Goal: Task Accomplishment & Management: Manage account settings

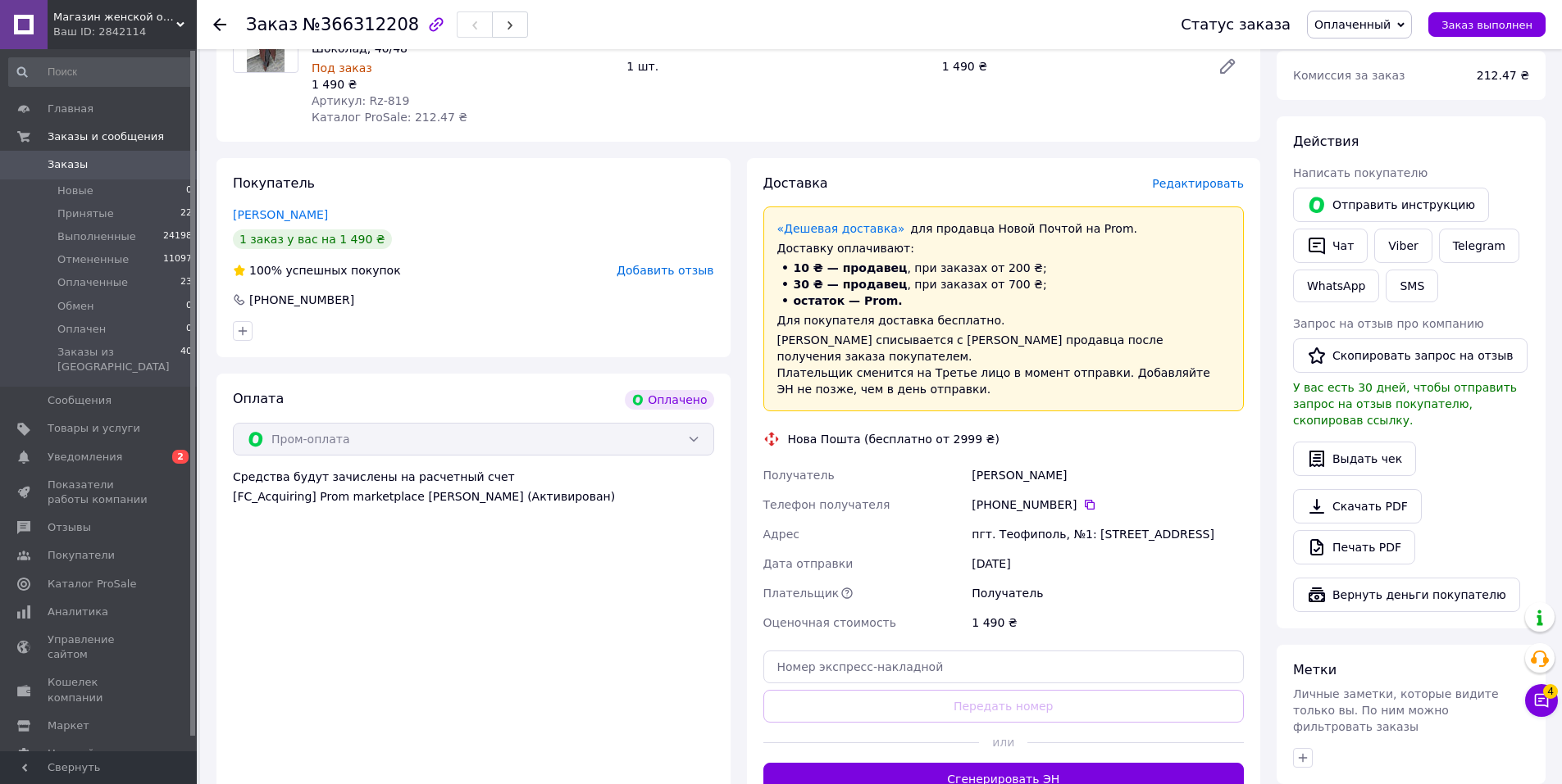
scroll to position [656, 0]
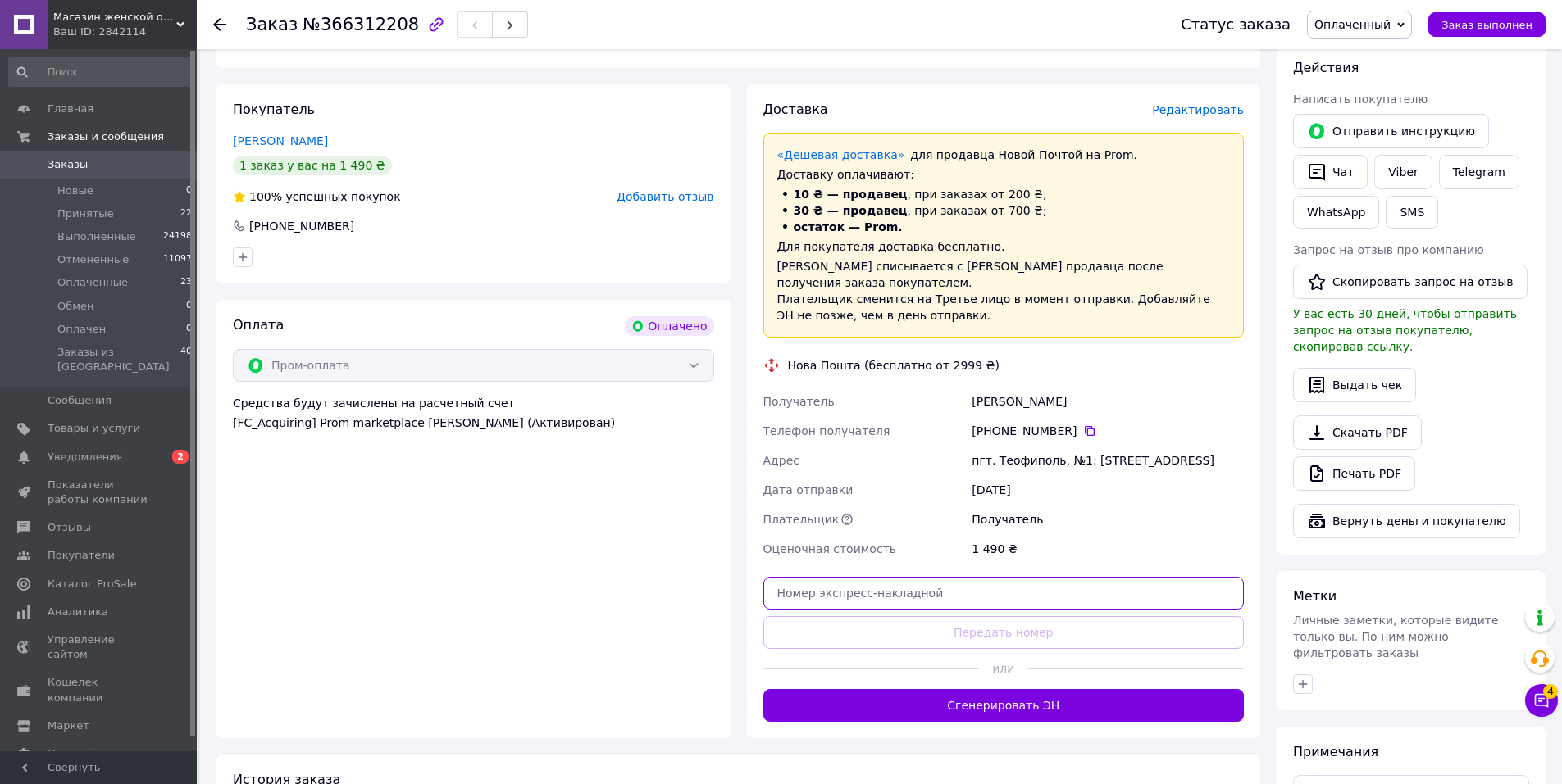
click at [991, 581] on input "text" at bounding box center [1005, 593] width 482 height 33
paste input "20451269260743"
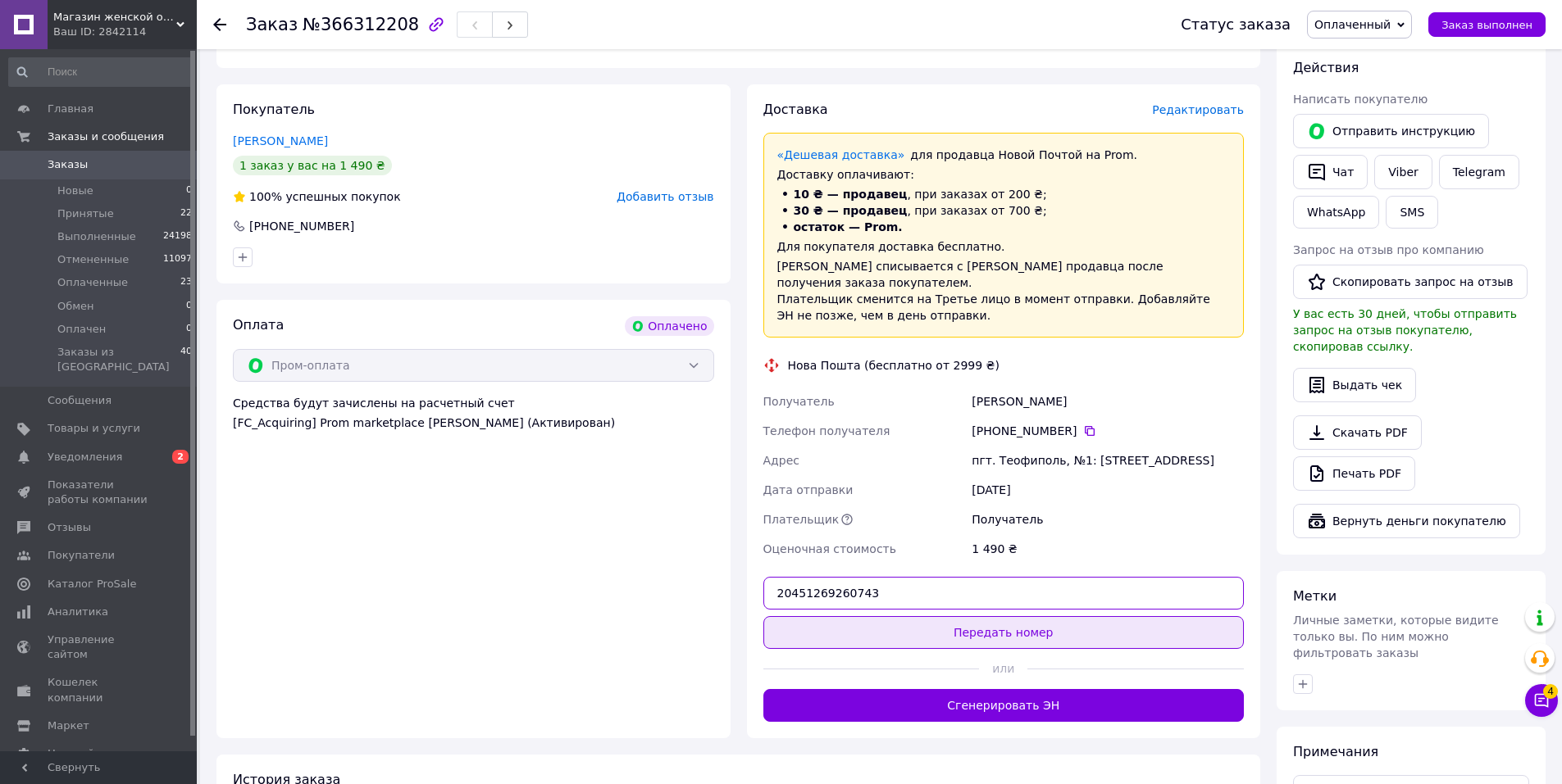
type input "20451269260743"
click at [993, 618] on button "Передать номер" at bounding box center [1005, 633] width 482 height 33
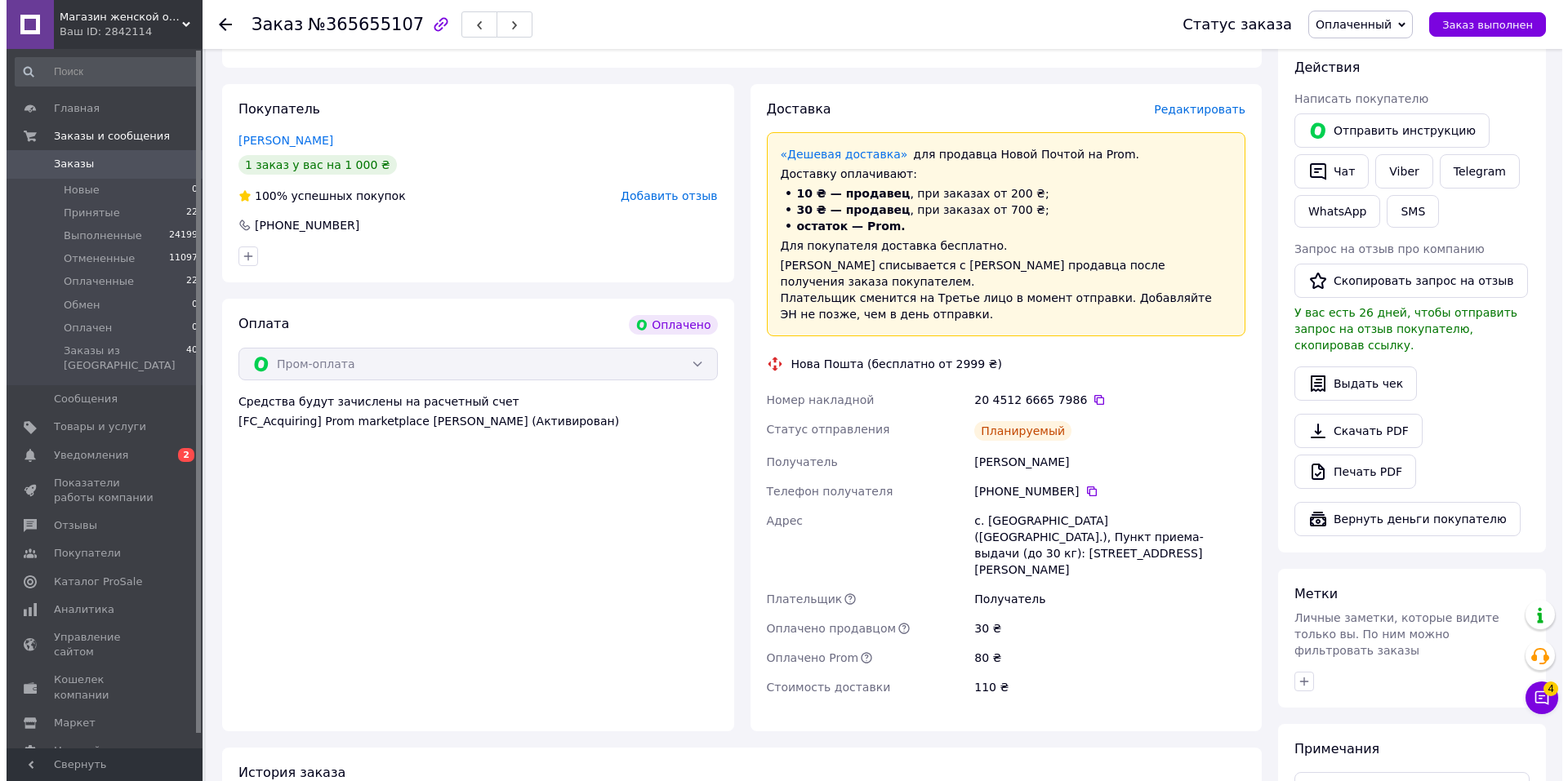
scroll to position [490, 0]
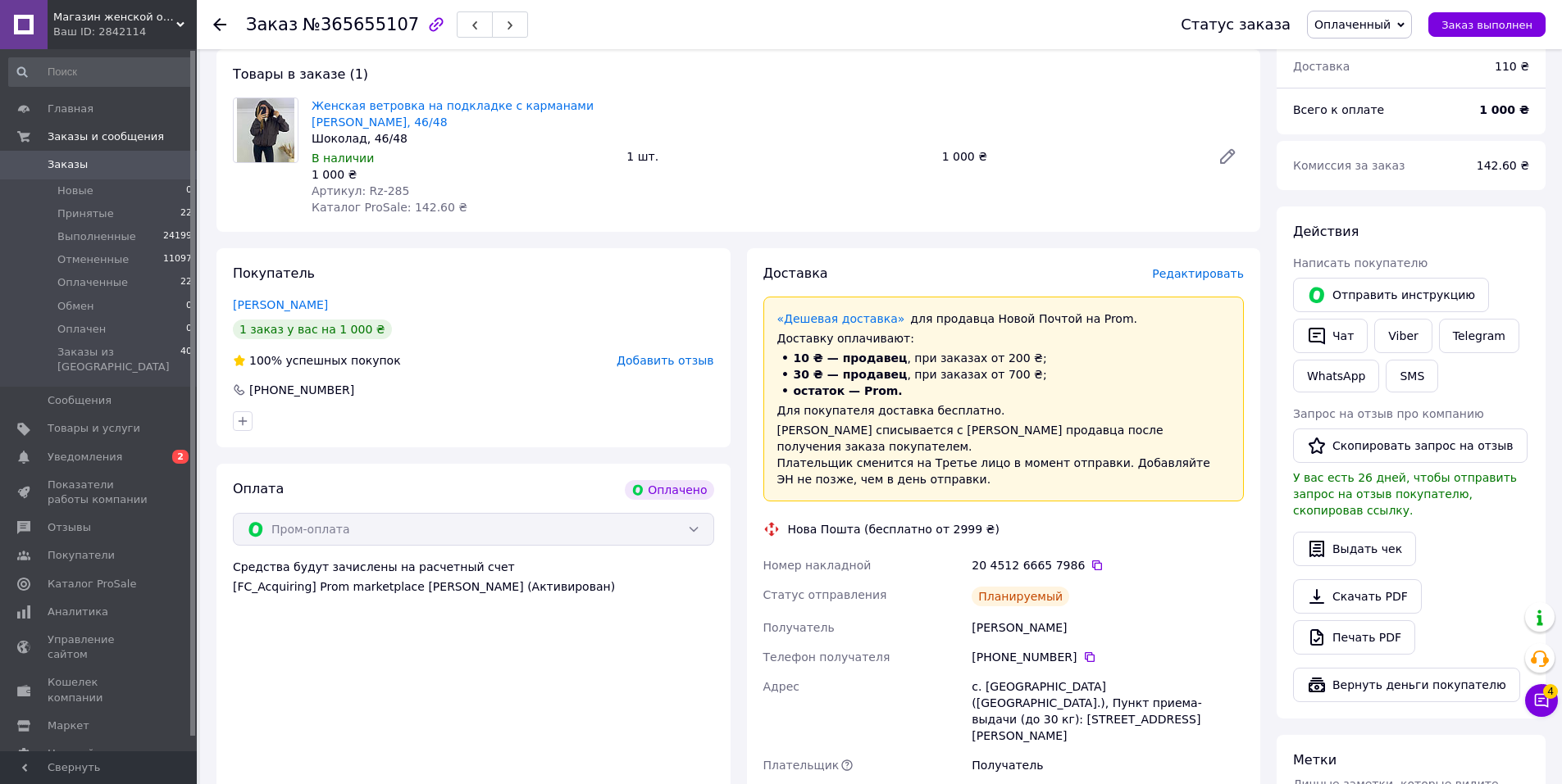
click at [1219, 278] on span "Редактировать" at bounding box center [1197, 273] width 92 height 13
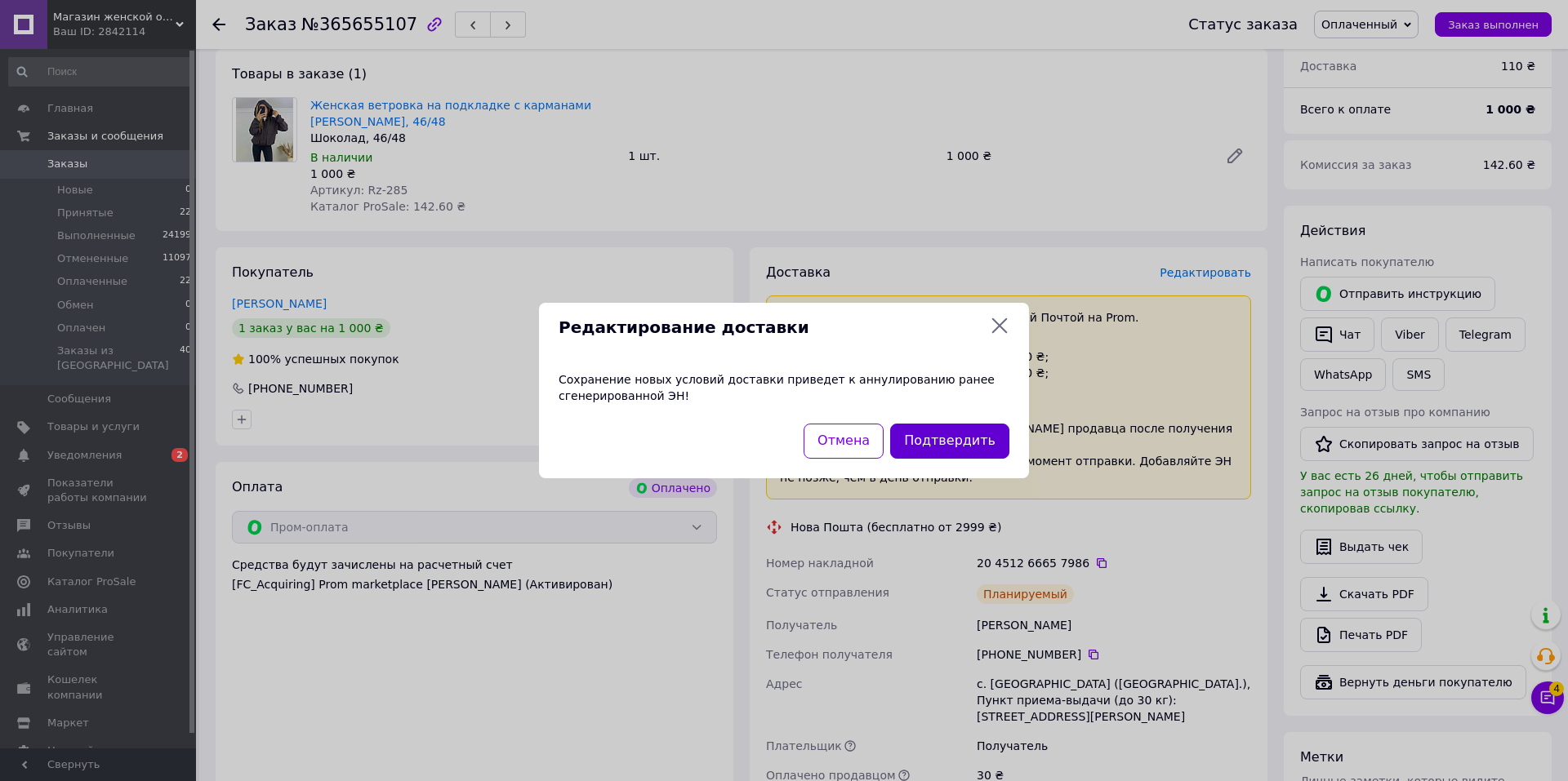
click at [962, 438] on button "Подтвердить" at bounding box center [949, 441] width 119 height 35
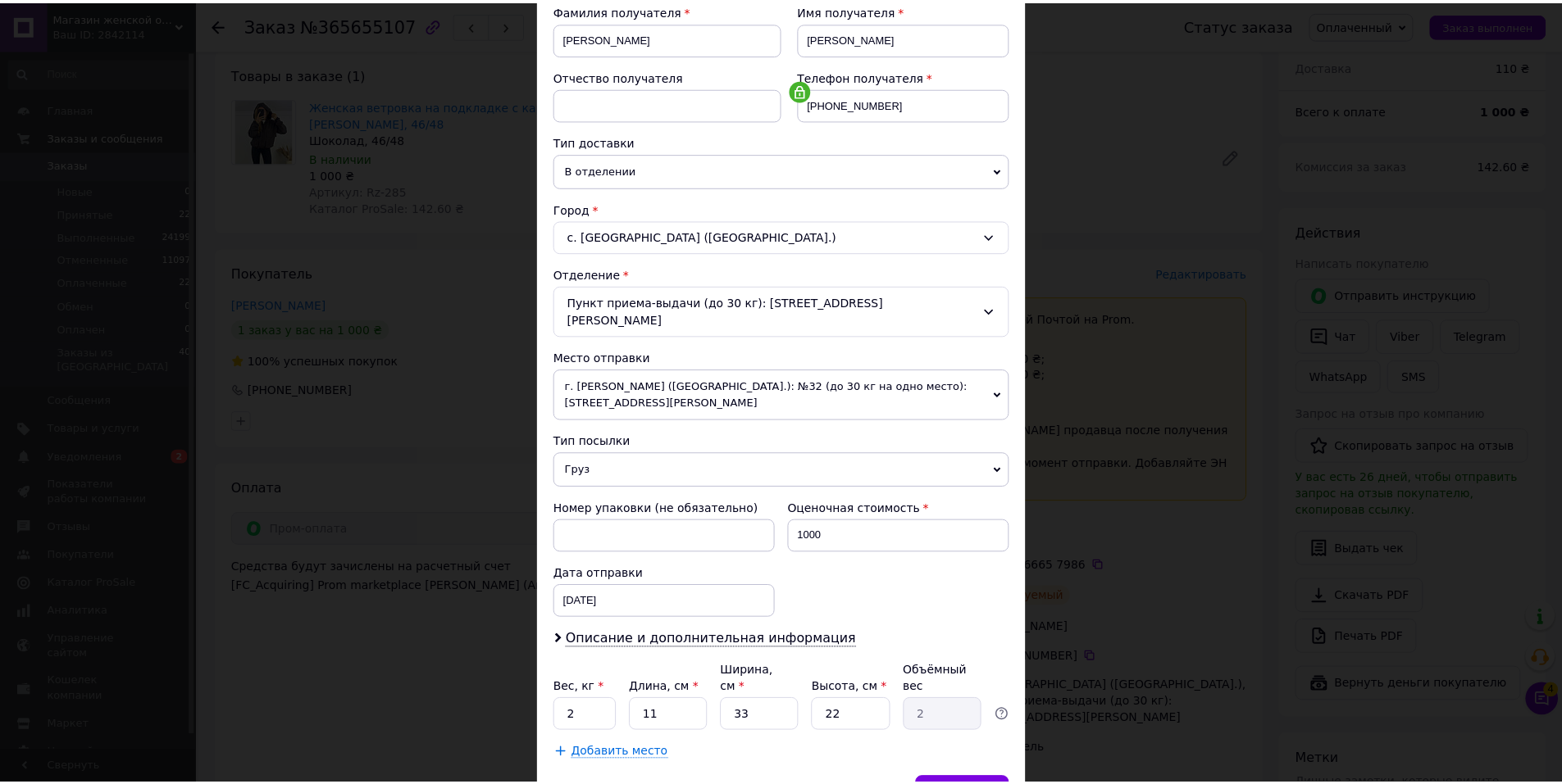
scroll to position [321, 0]
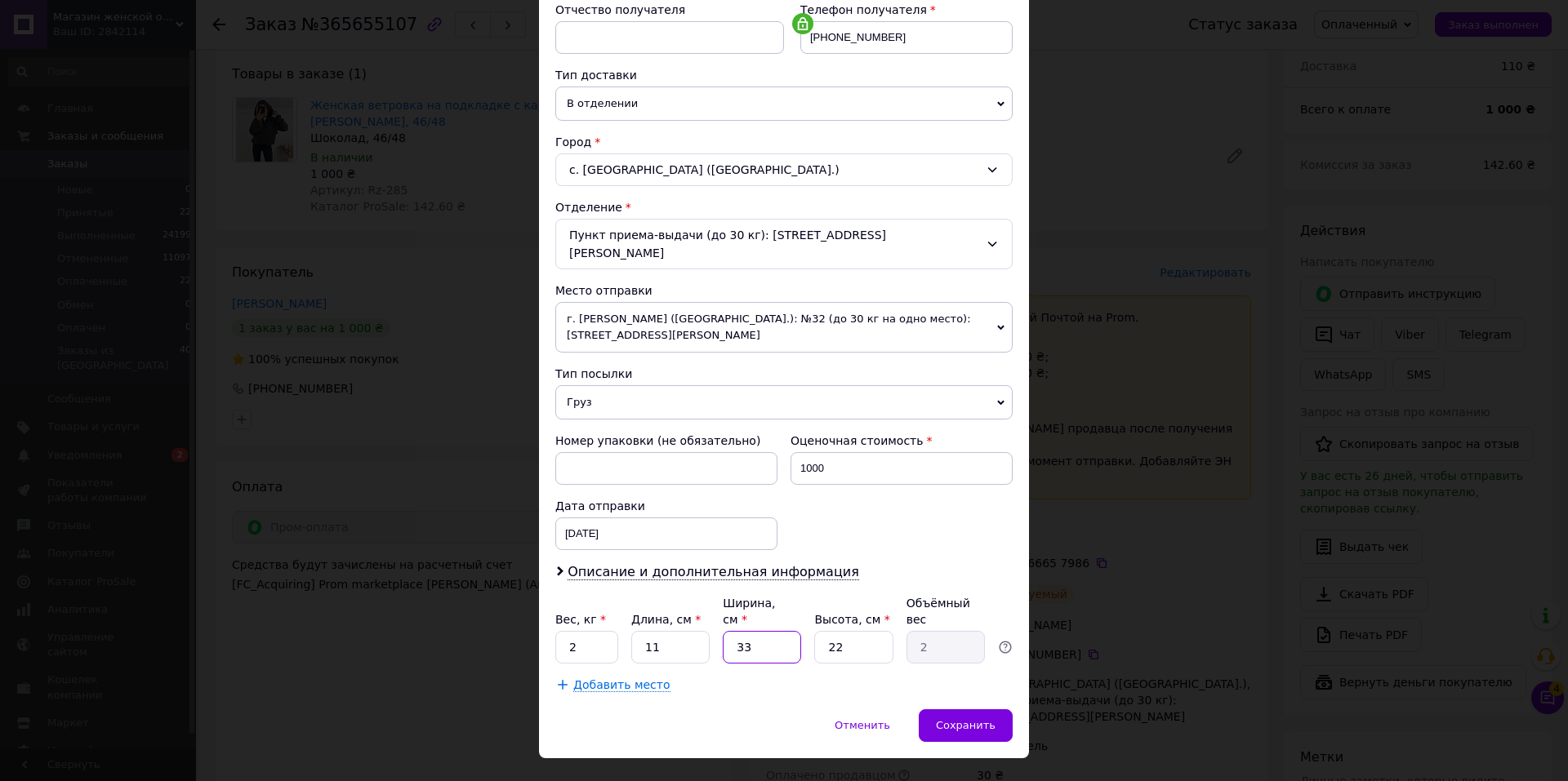
click at [747, 631] on input "33" at bounding box center [763, 647] width 79 height 33
type input "1"
type input "0.1"
type input "10"
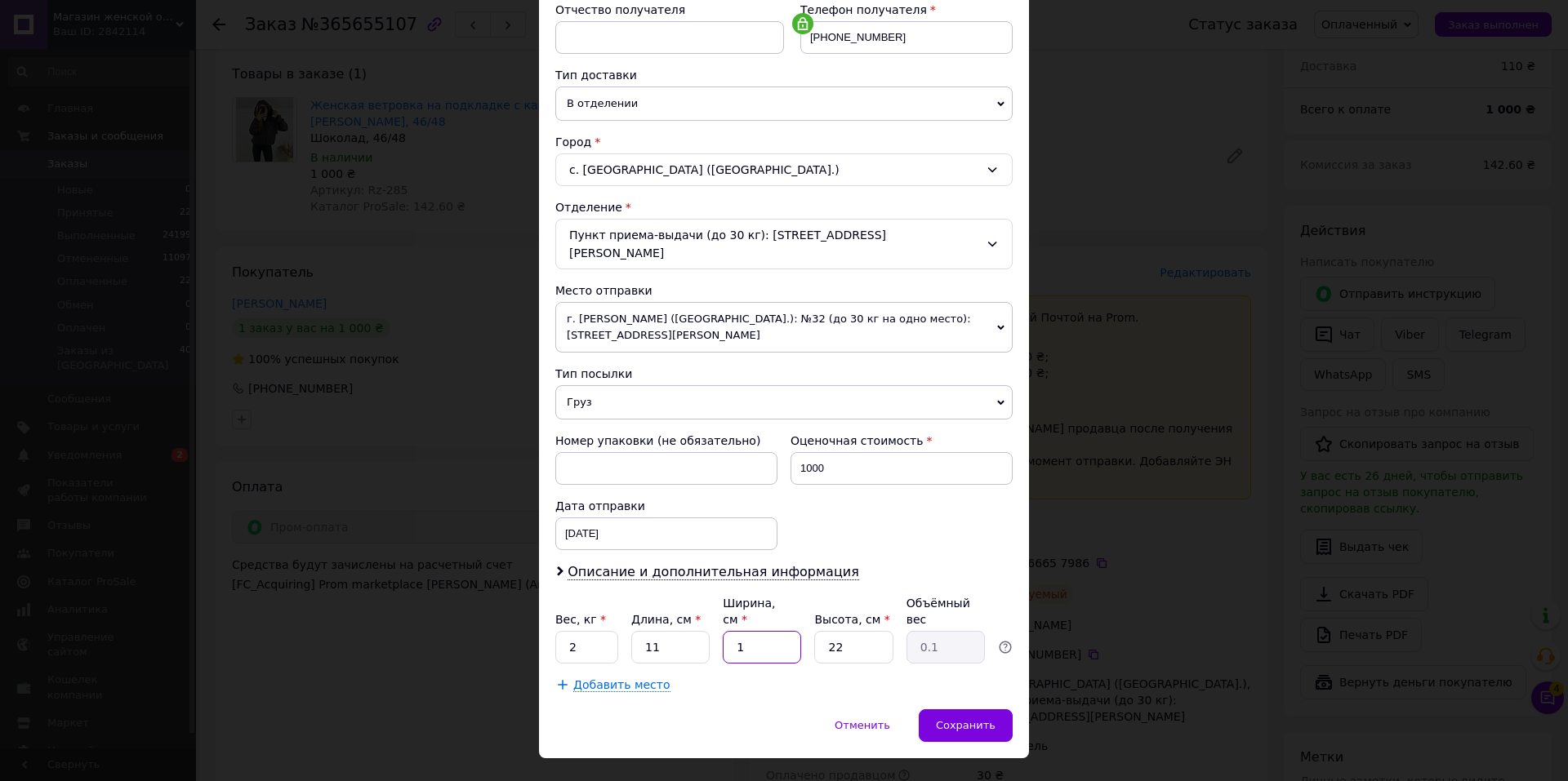
type input "0.61"
type input "10"
click at [960, 719] on span "Сохранить" at bounding box center [966, 725] width 60 height 12
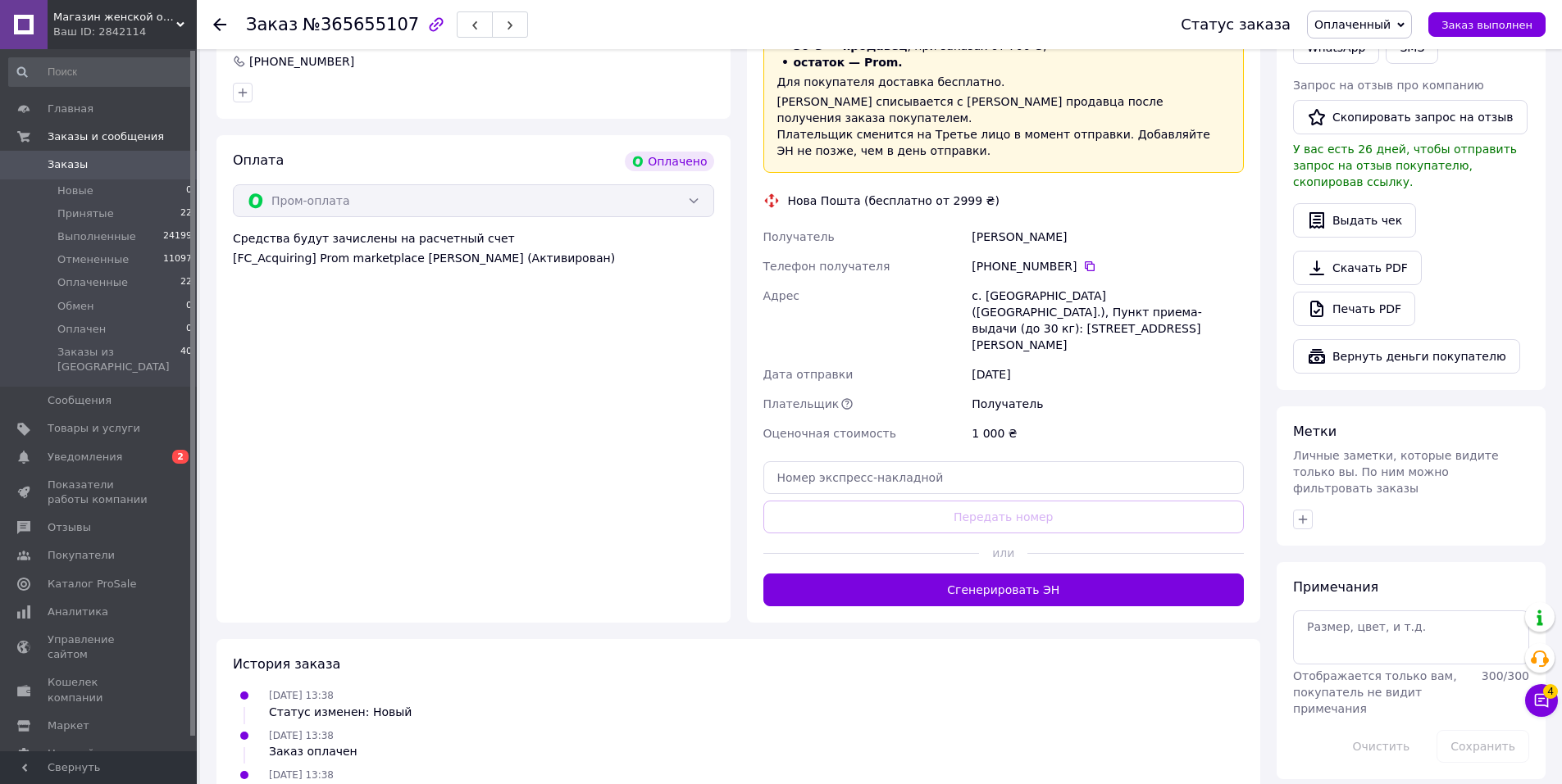
scroll to position [573, 0]
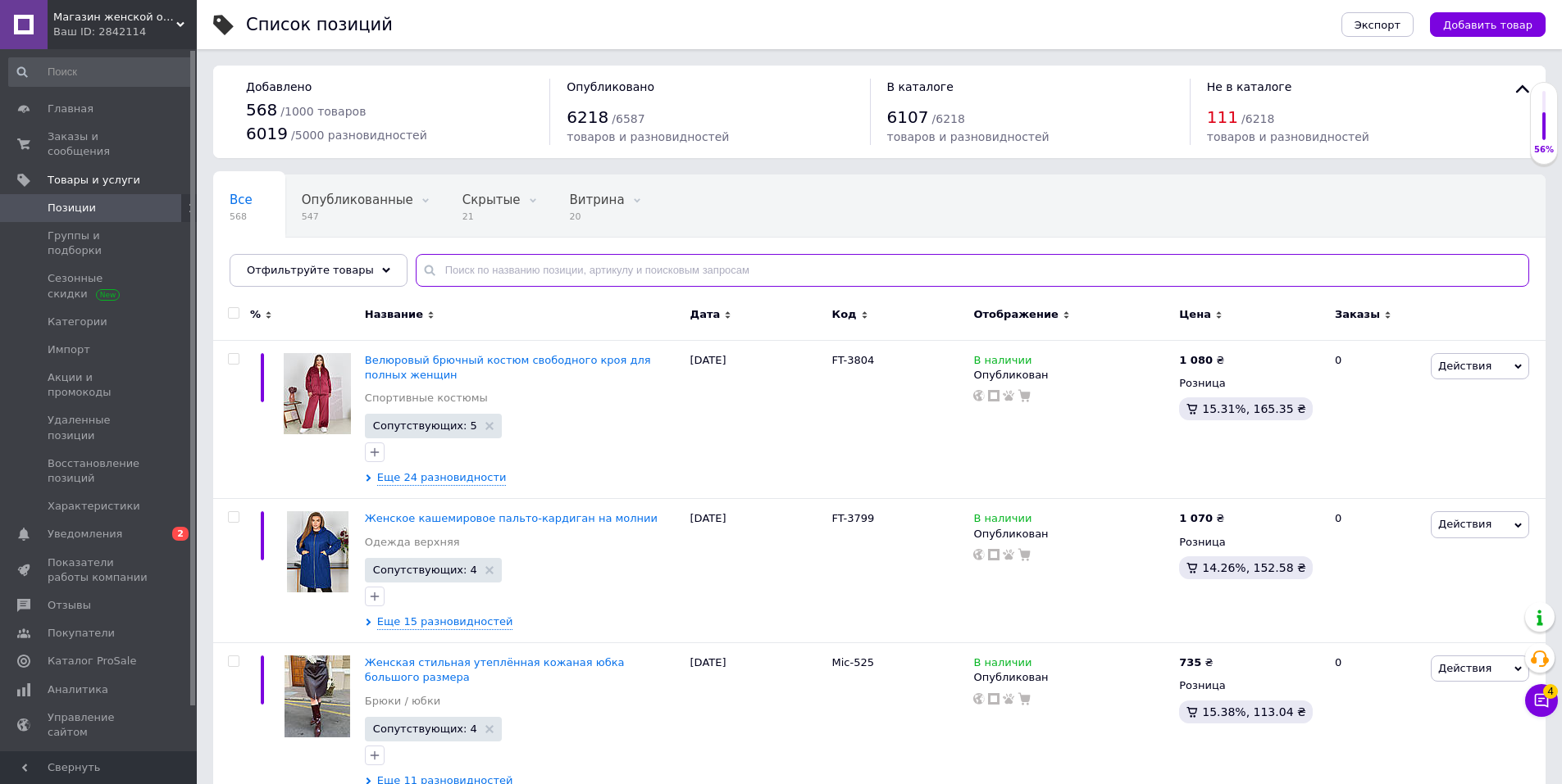
click at [520, 267] on input "text" at bounding box center [972, 271] width 1114 height 33
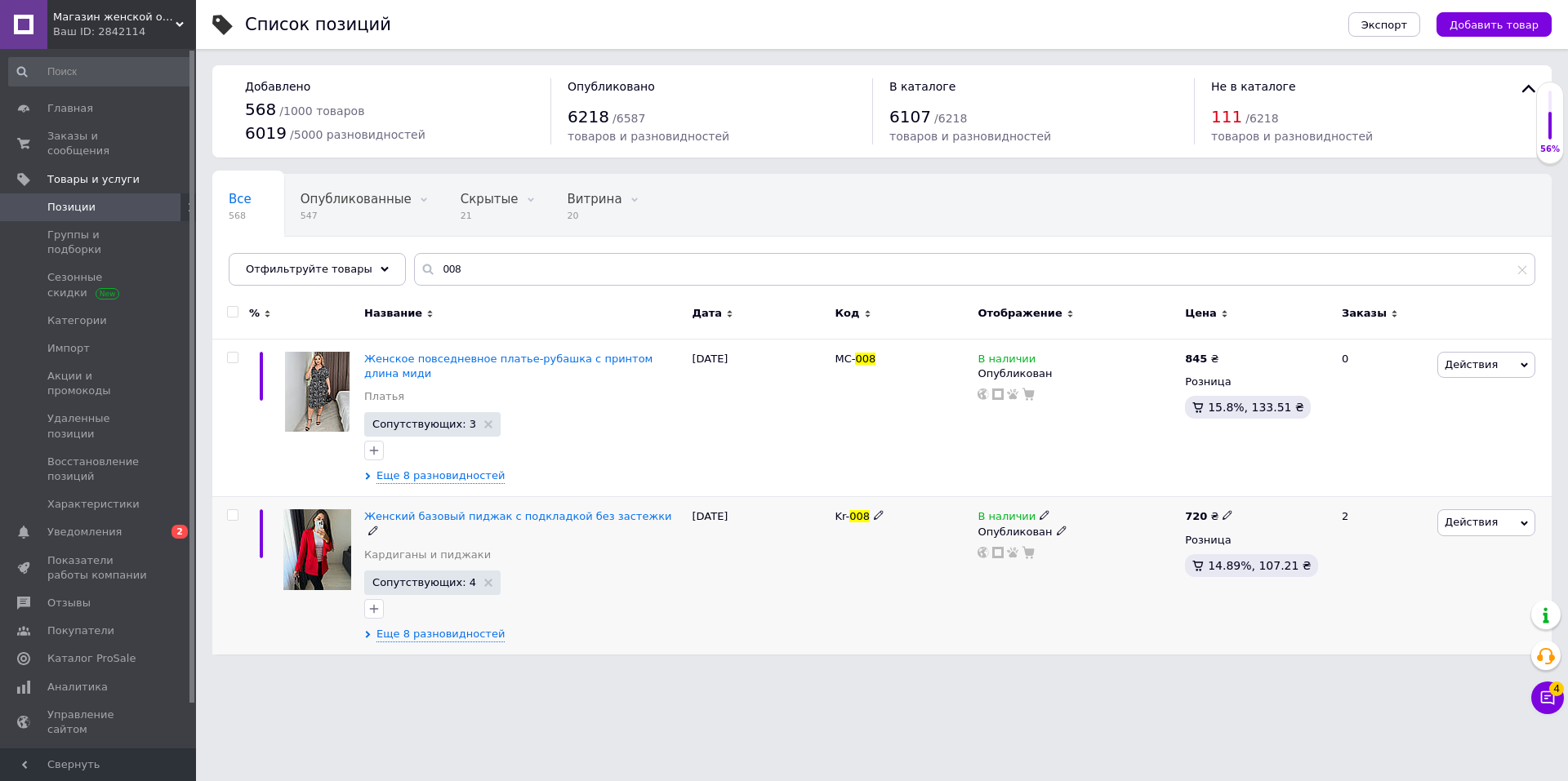
drag, startPoint x: 815, startPoint y: 504, endPoint x: 847, endPoint y: 504, distance: 32.0
click at [847, 504] on div "Женский базовый пиджак с подкладкой без застежки Кардиганы и пиджаки Сопутствую…" at bounding box center [882, 576] width 1339 height 158
click at [835, 522] on div "Kr- 008" at bounding box center [902, 576] width 143 height 158
drag, startPoint x: 827, startPoint y: 500, endPoint x: 848, endPoint y: 499, distance: 21.0
click at [848, 499] on div "Женский базовый пиджак с подкладкой без застежки Кардиганы и пиджаки Сопутствую…" at bounding box center [882, 576] width 1339 height 158
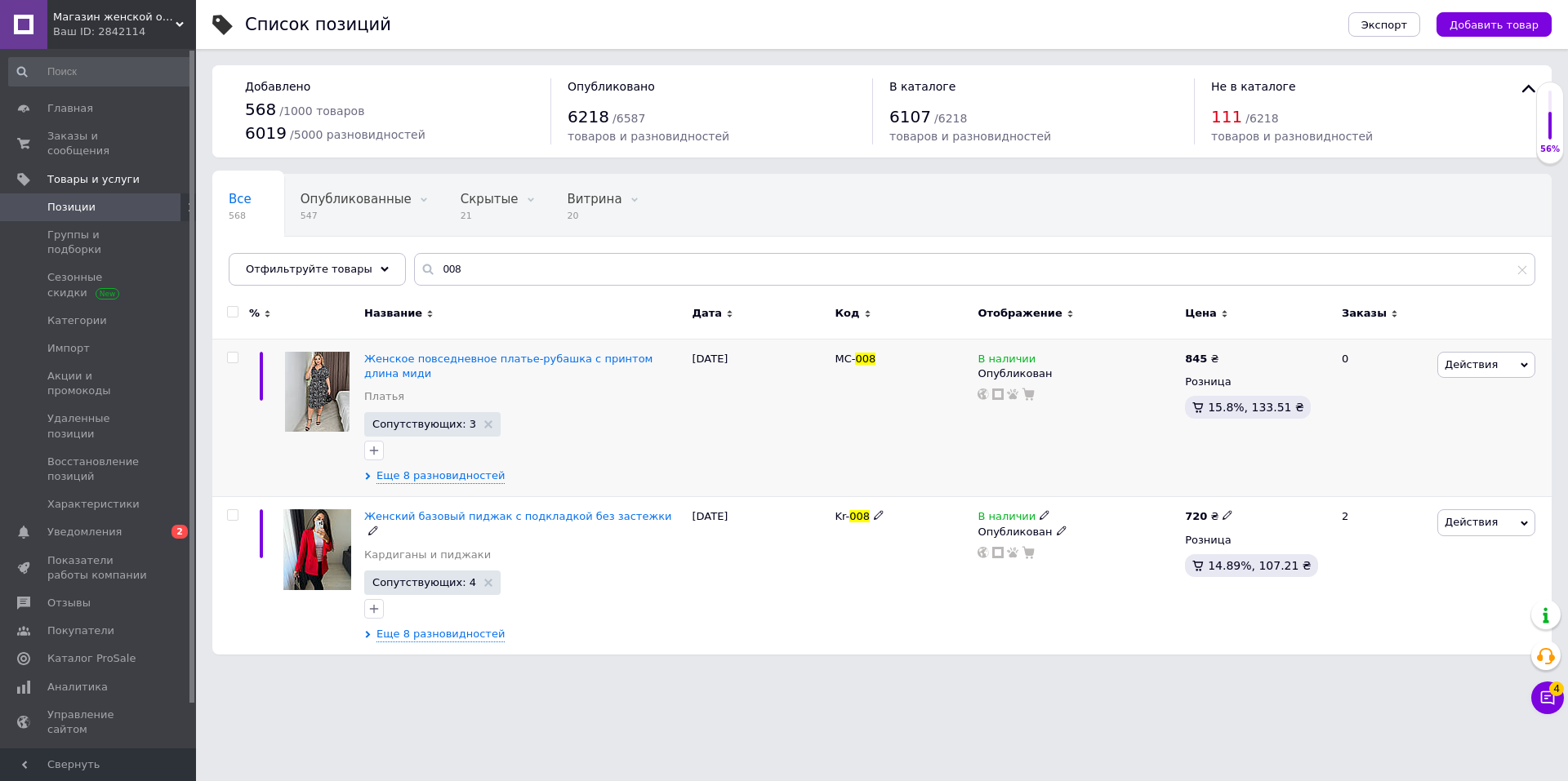
copy div "Kr-"
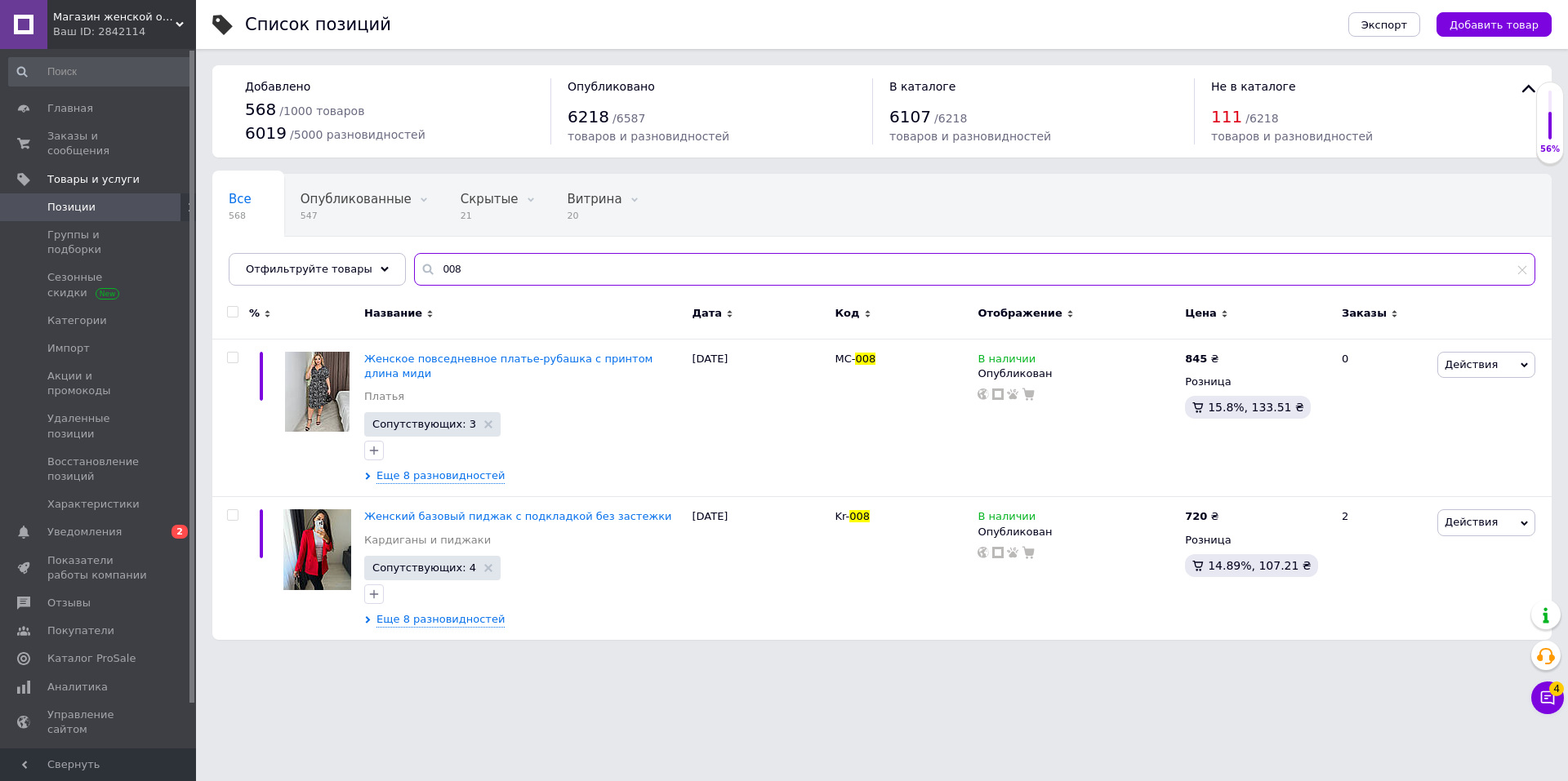
click at [610, 267] on input "008" at bounding box center [974, 270] width 1122 height 33
paste input "Kr-"
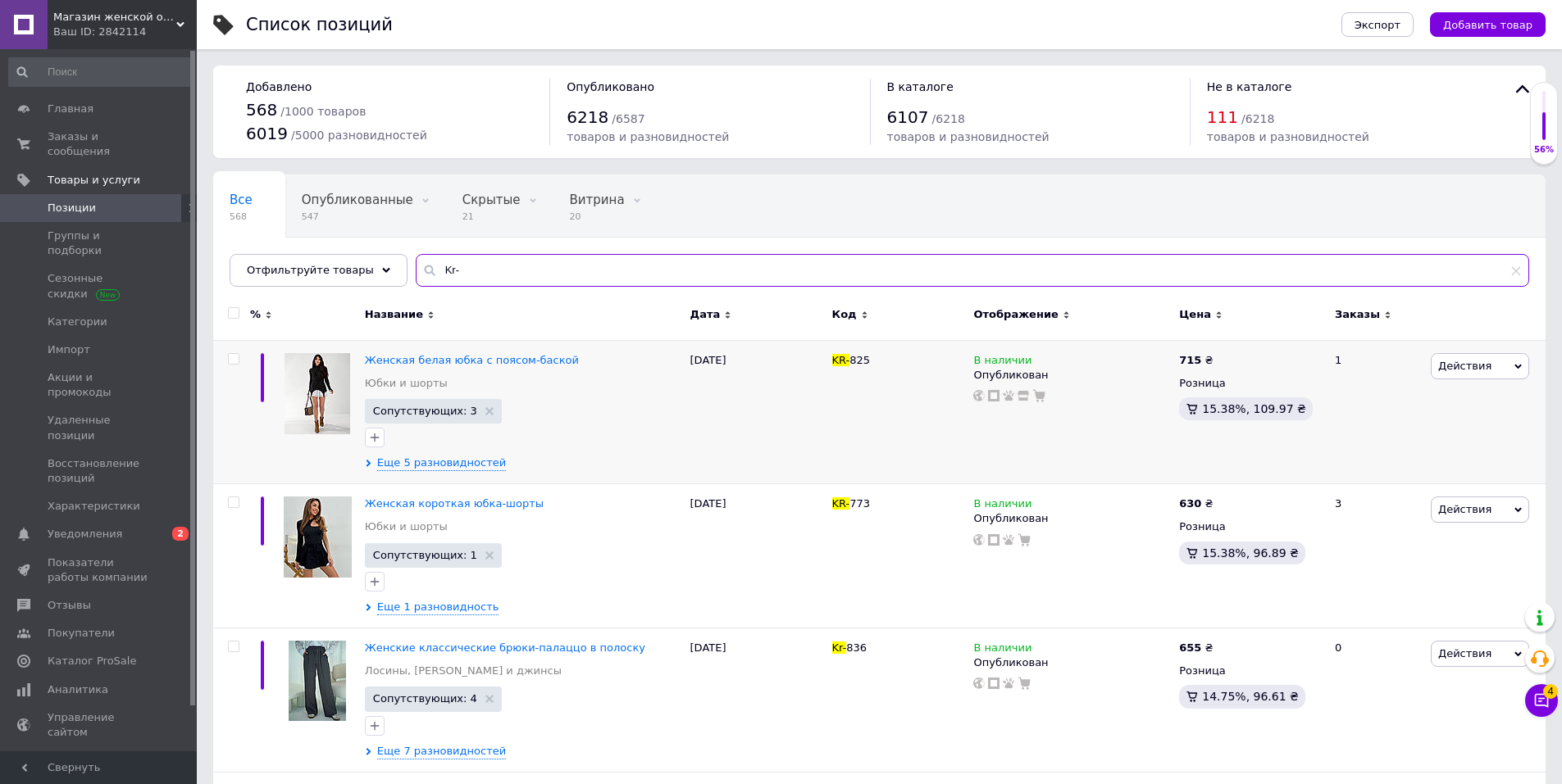
type input "Kr-"
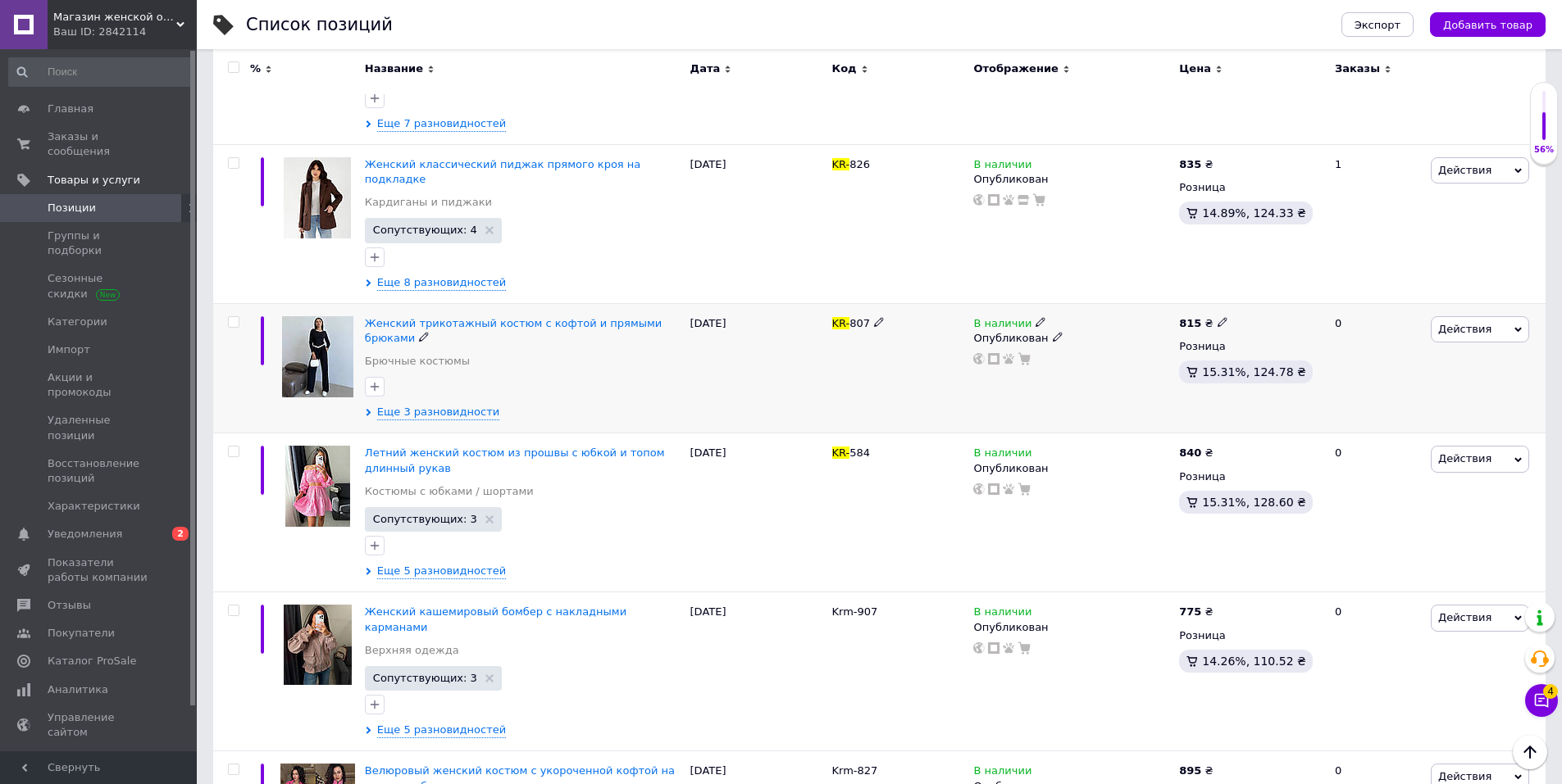
scroll to position [738, 0]
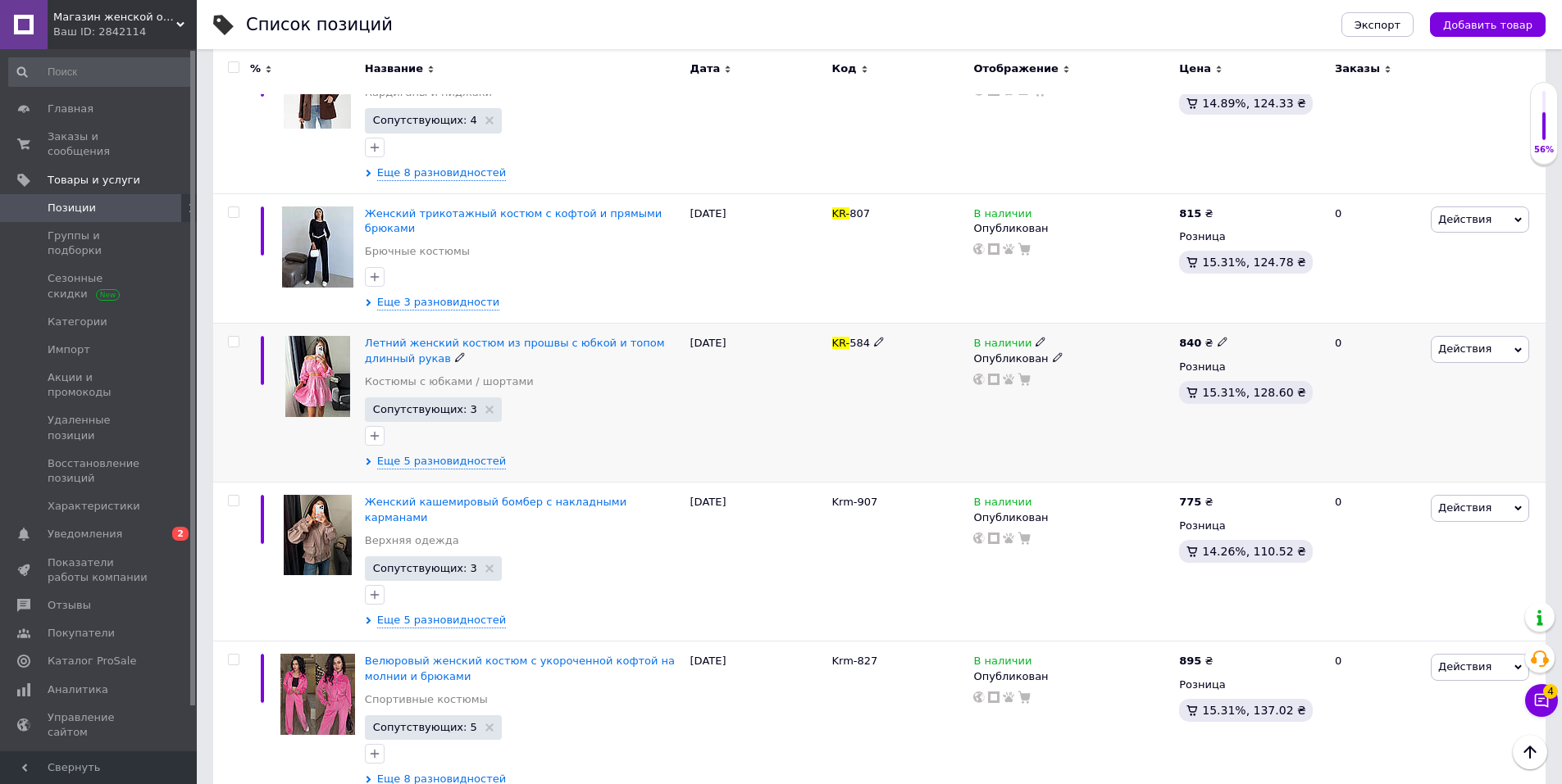
click at [229, 337] on input "checkbox" at bounding box center [233, 342] width 10 height 10
checkbox input "true"
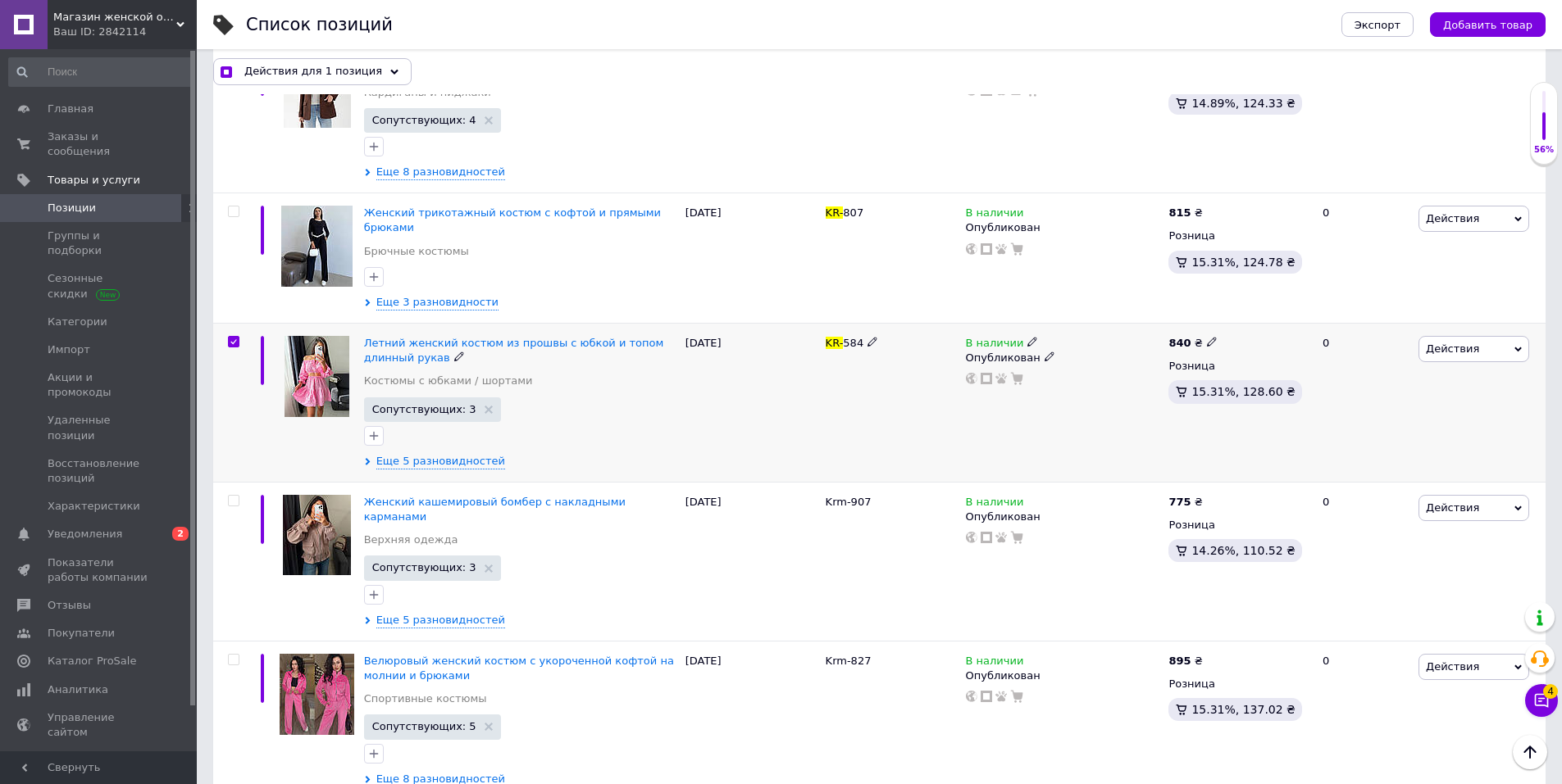
scroll to position [737, 0]
click at [234, 497] on input "checkbox" at bounding box center [233, 502] width 10 height 10
checkbox input "true"
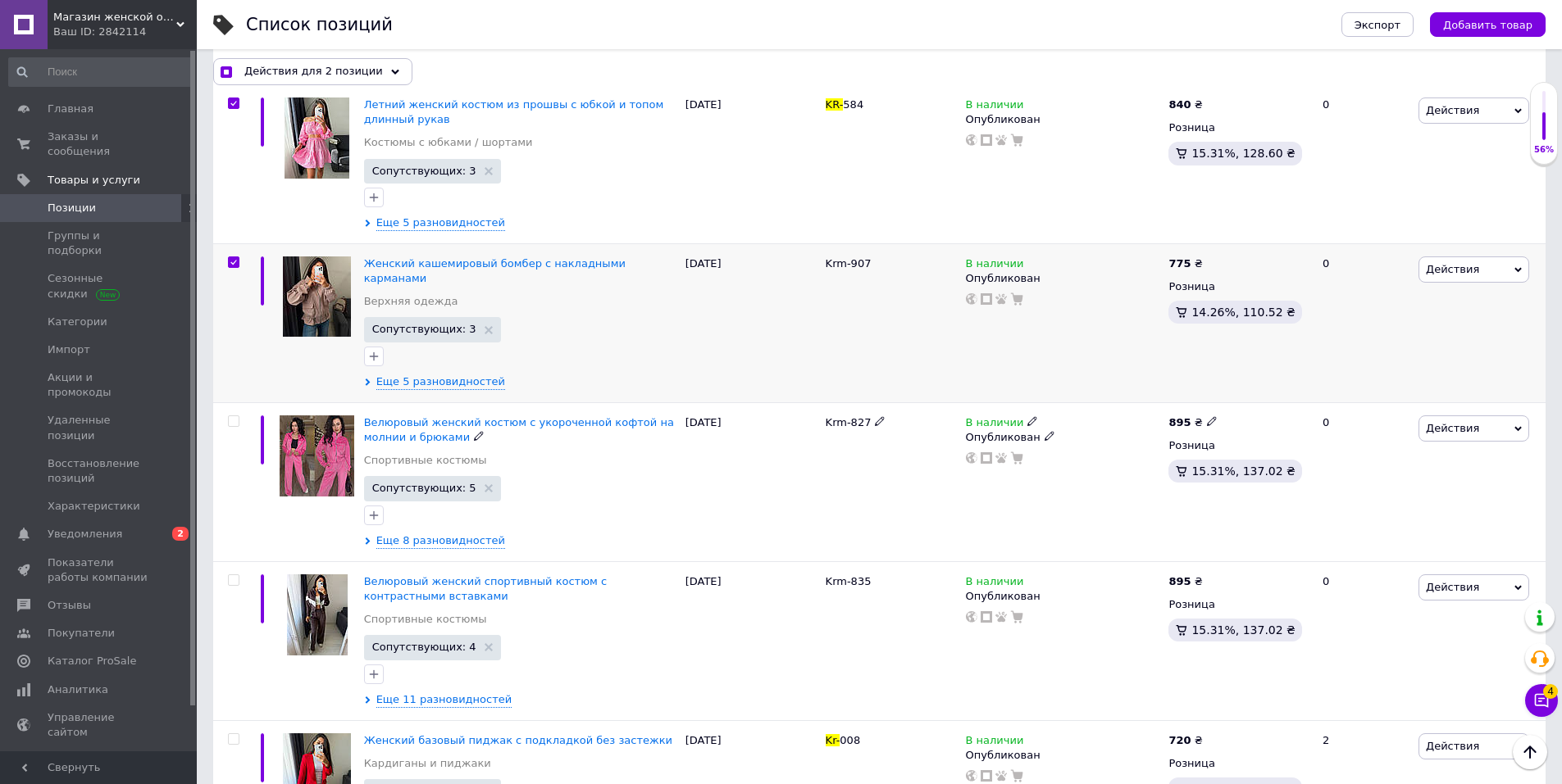
scroll to position [983, 0]
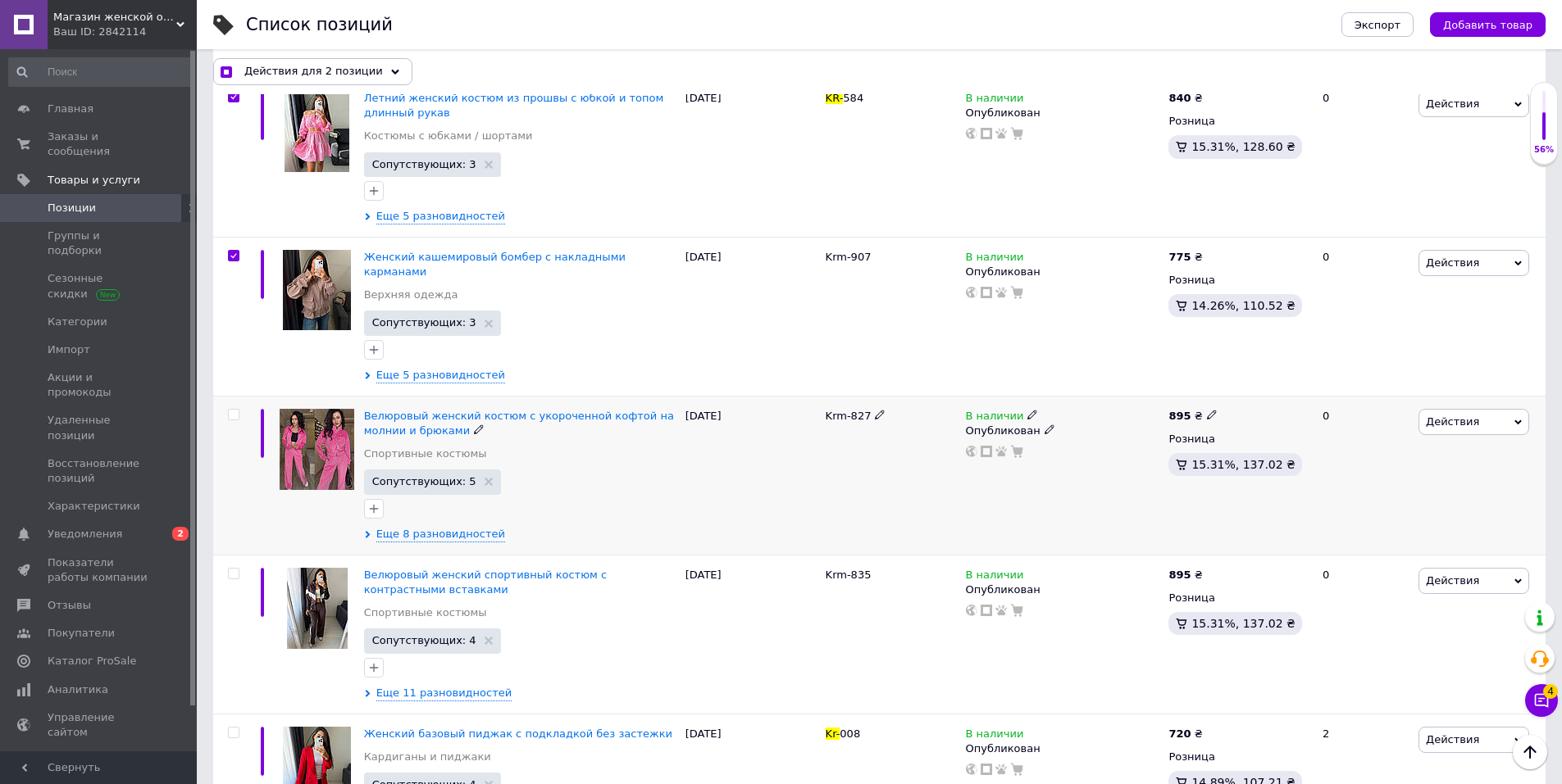
click at [237, 410] on input "checkbox" at bounding box center [233, 415] width 10 height 10
checkbox input "true"
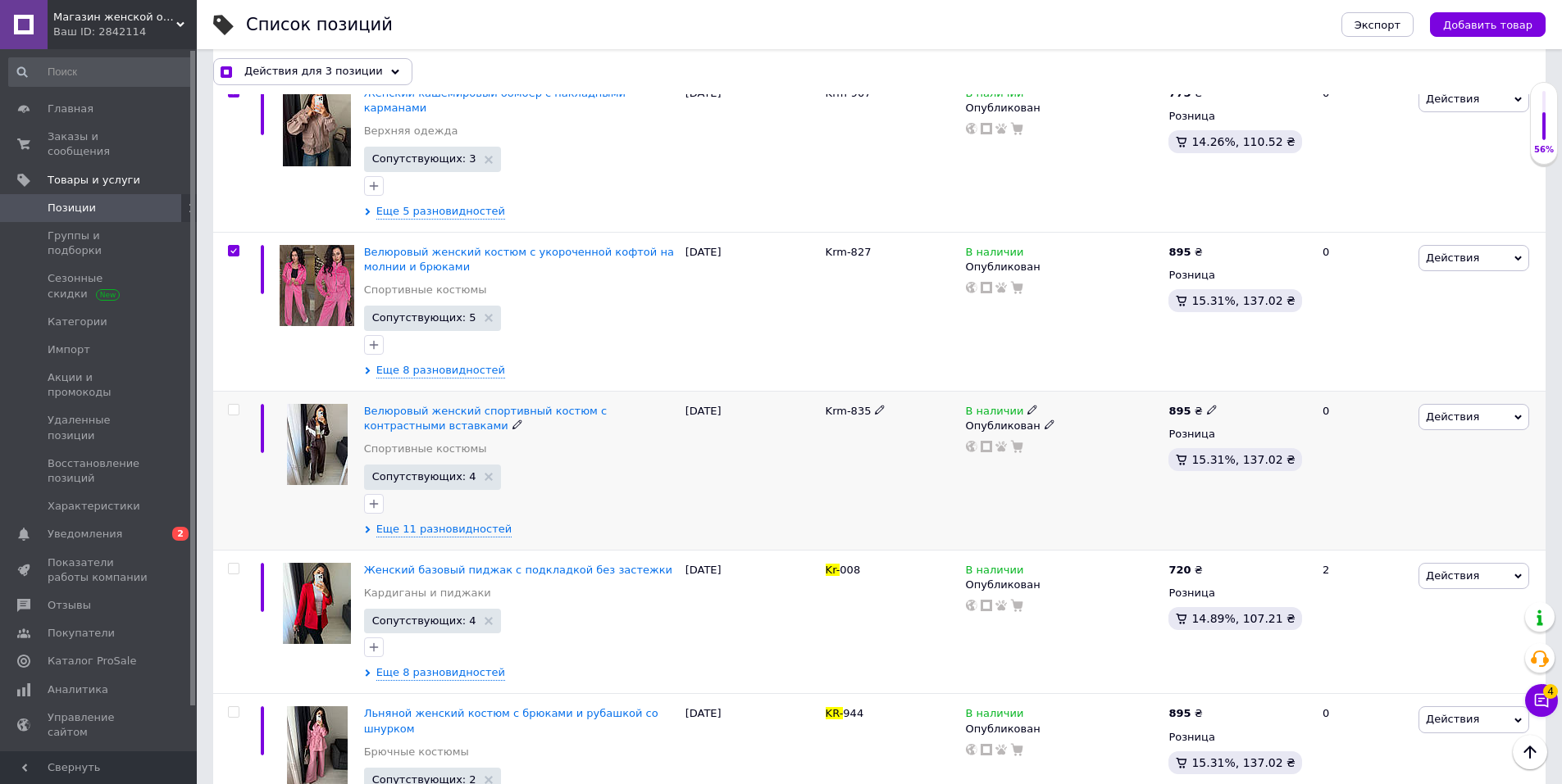
click at [234, 405] on input "checkbox" at bounding box center [233, 410] width 10 height 10
checkbox input "true"
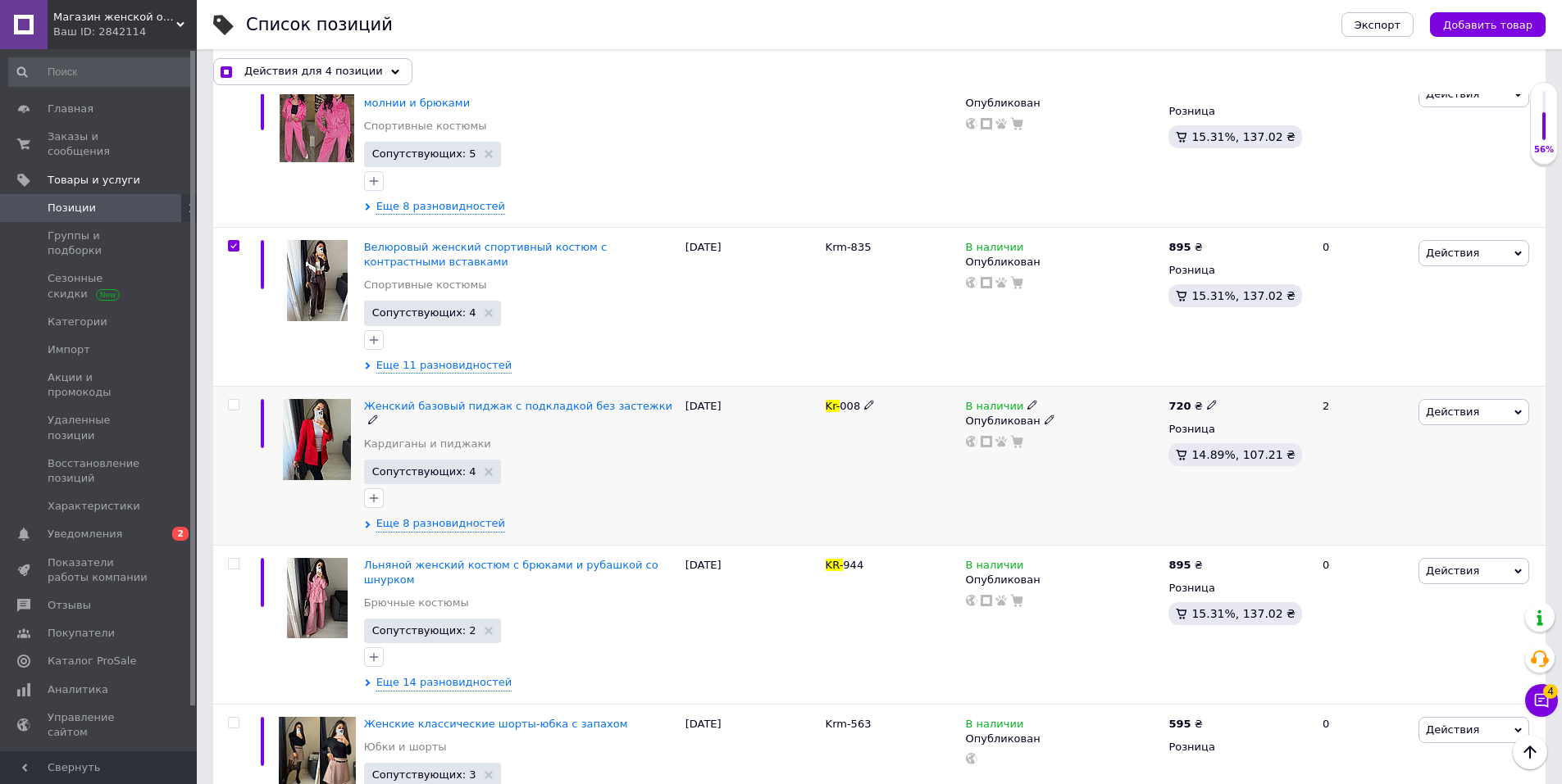
scroll to position [1474, 0]
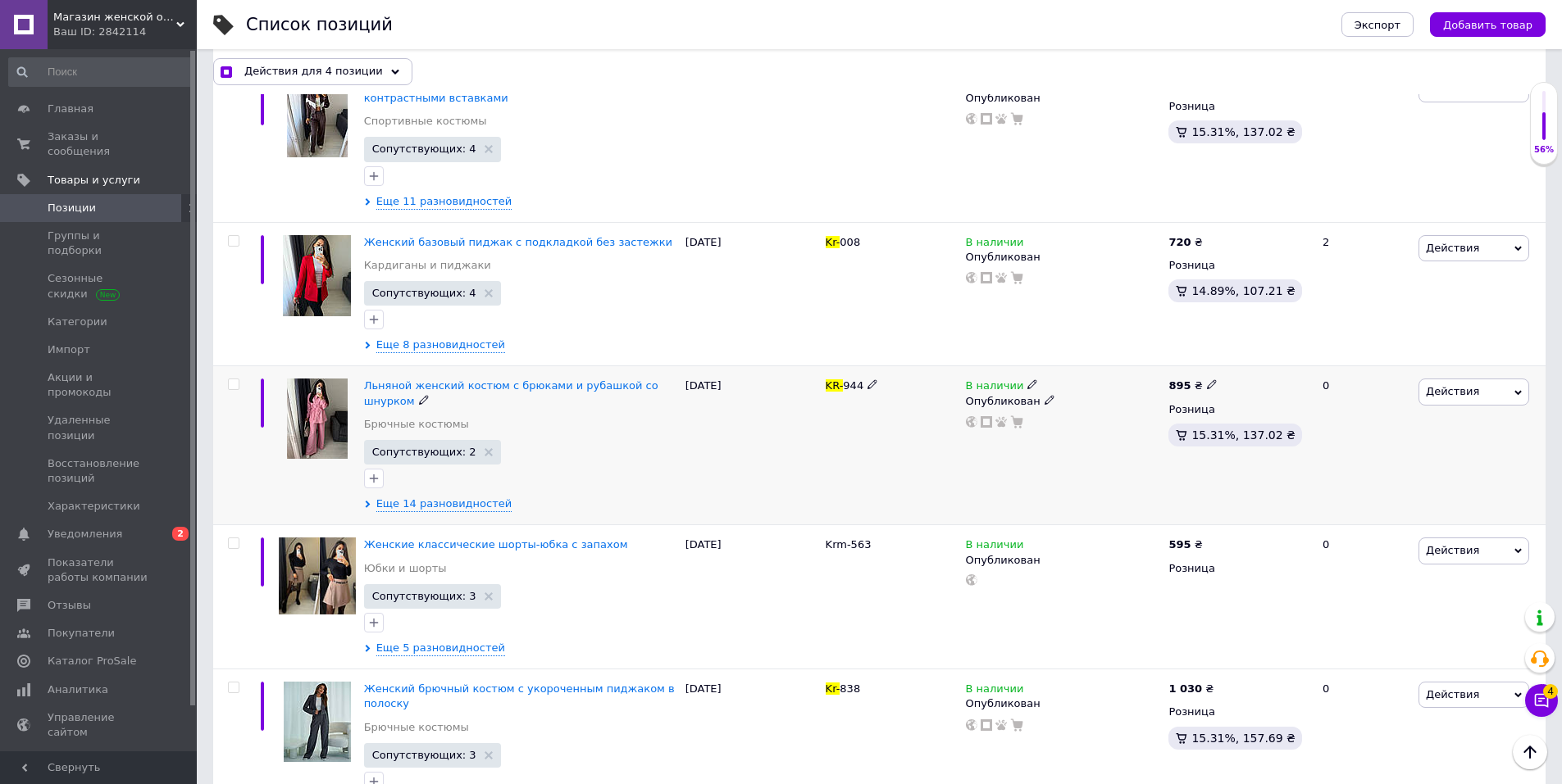
click at [232, 379] on input "checkbox" at bounding box center [233, 384] width 10 height 10
checkbox input "true"
click at [233, 538] on input "checkbox" at bounding box center [233, 543] width 10 height 10
checkbox input "true"
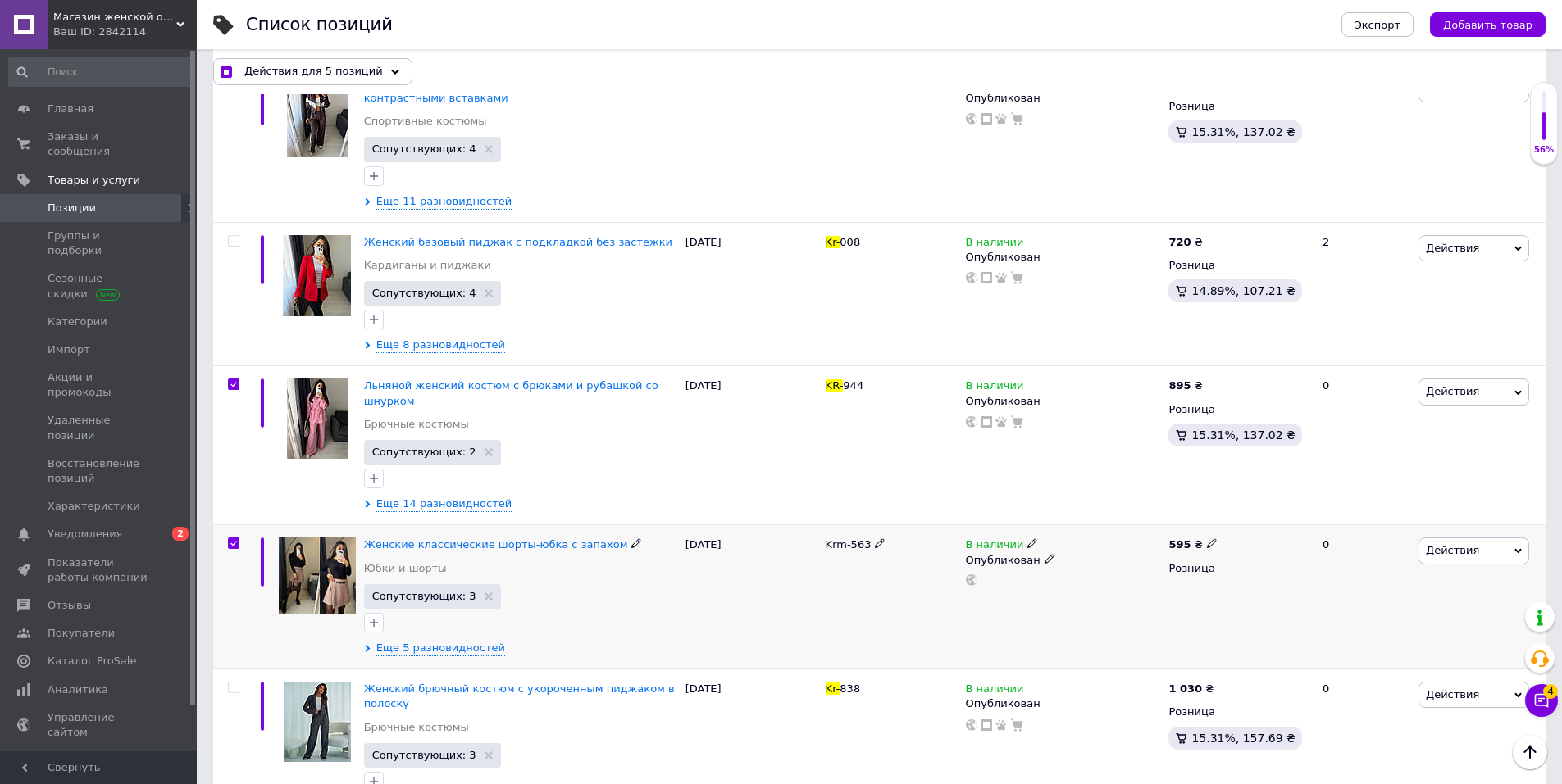
checkbox input "true"
click at [231, 683] on input "checkbox" at bounding box center [233, 688] width 10 height 10
checkbox input "true"
click at [231, 683] on input "checkbox" at bounding box center [233, 688] width 10 height 10
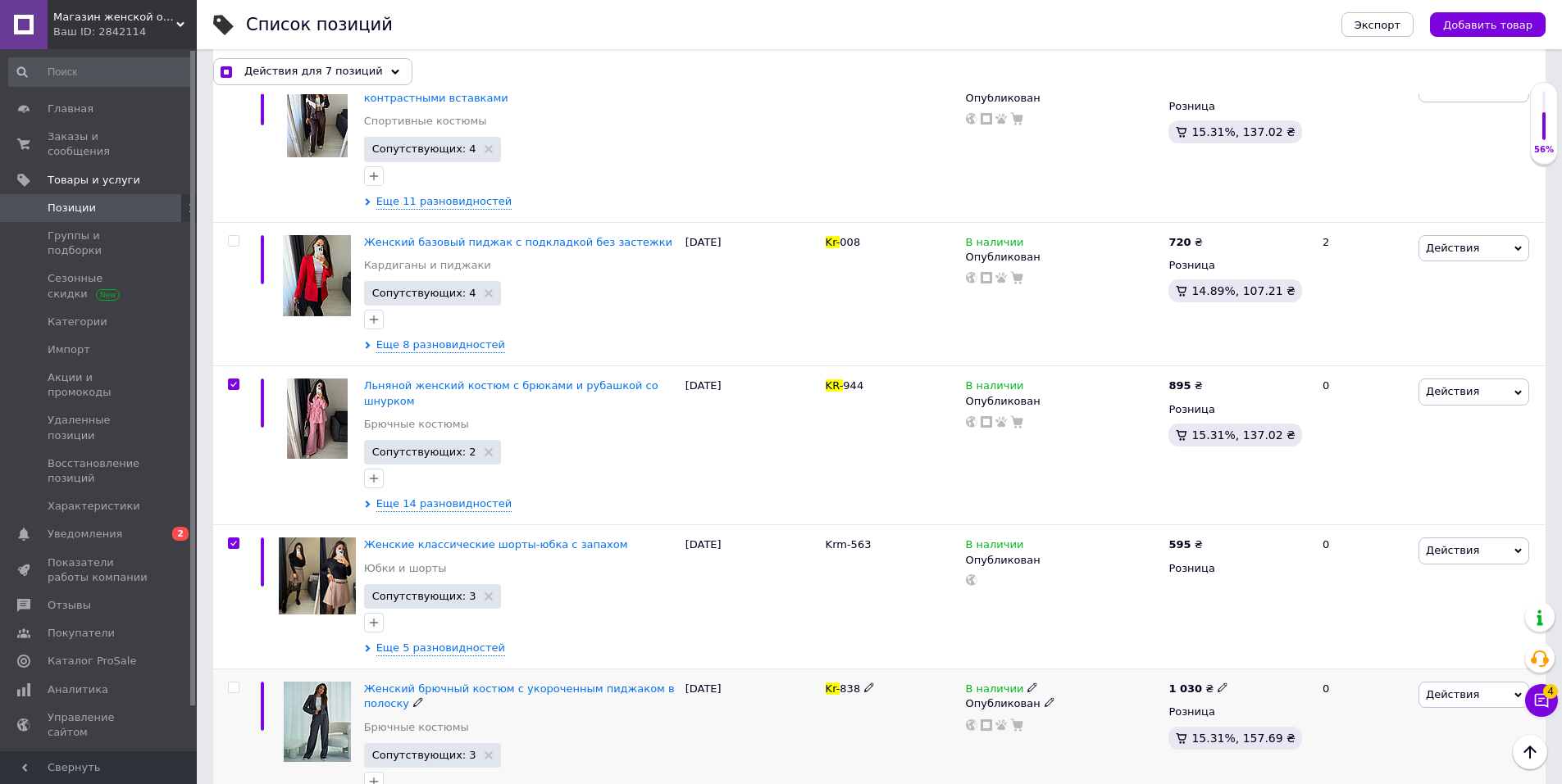
checkbox input "false"
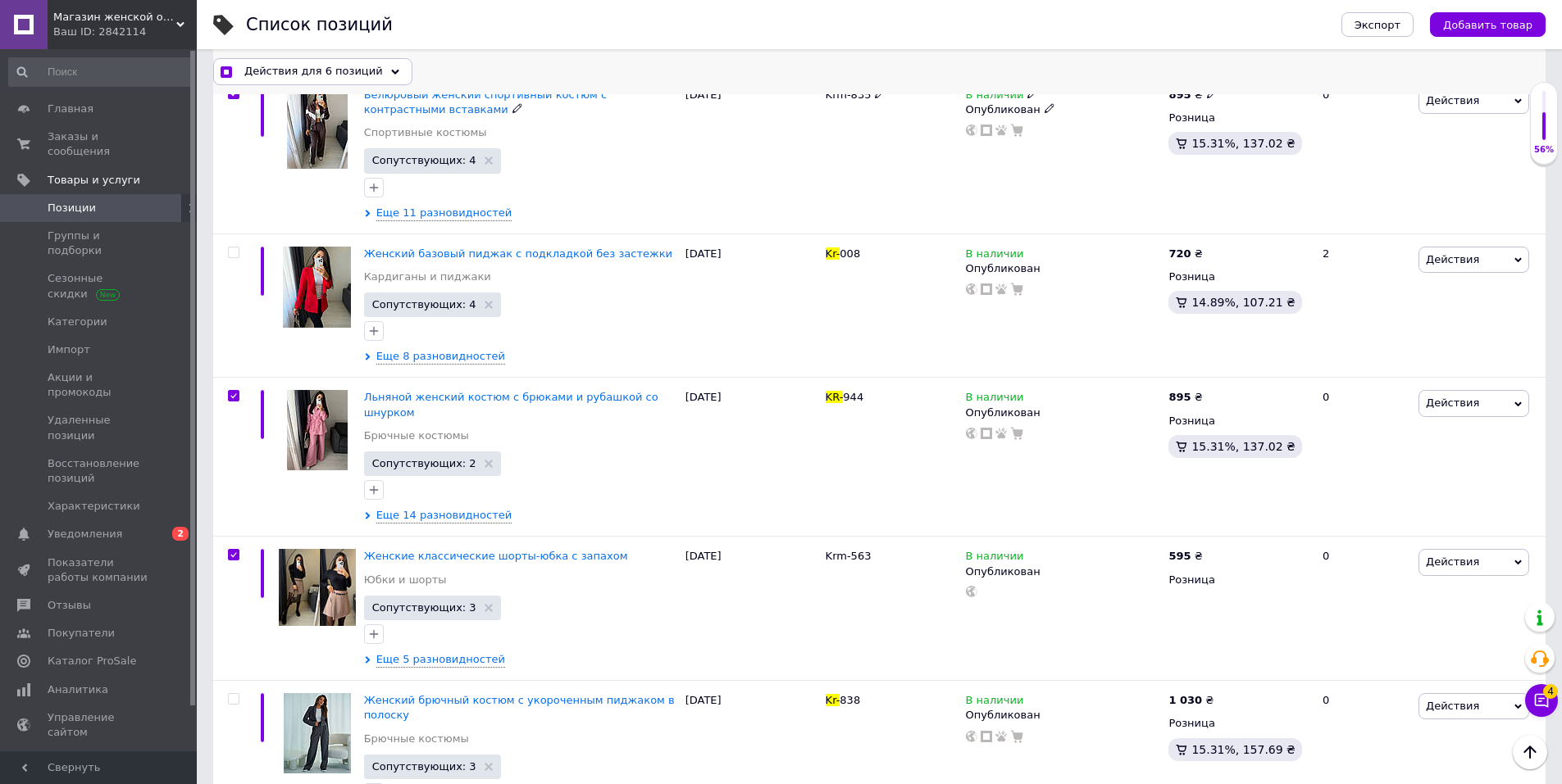
scroll to position [1373, 0]
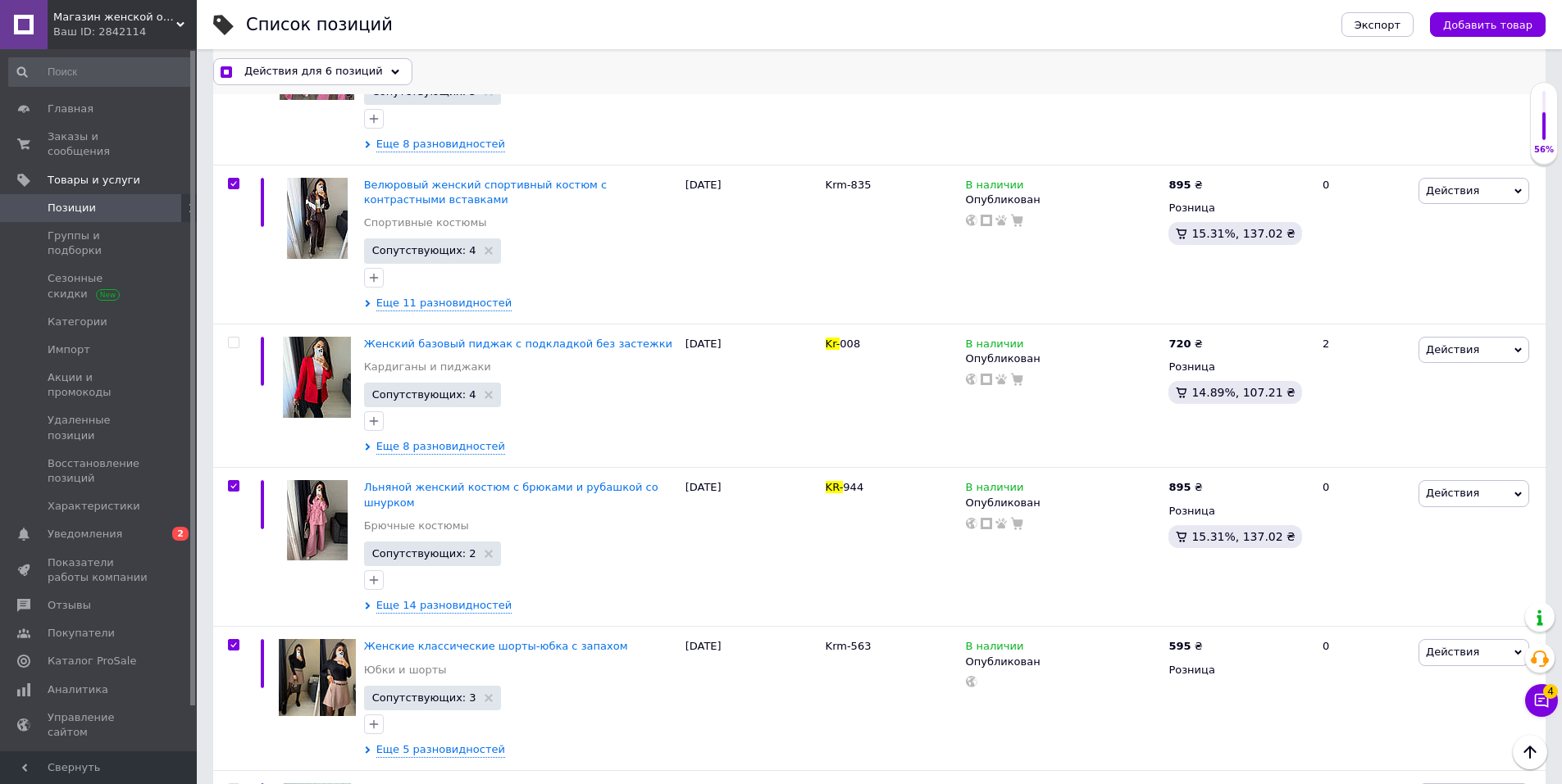
click at [391, 71] on icon at bounding box center [396, 72] width 9 height 9
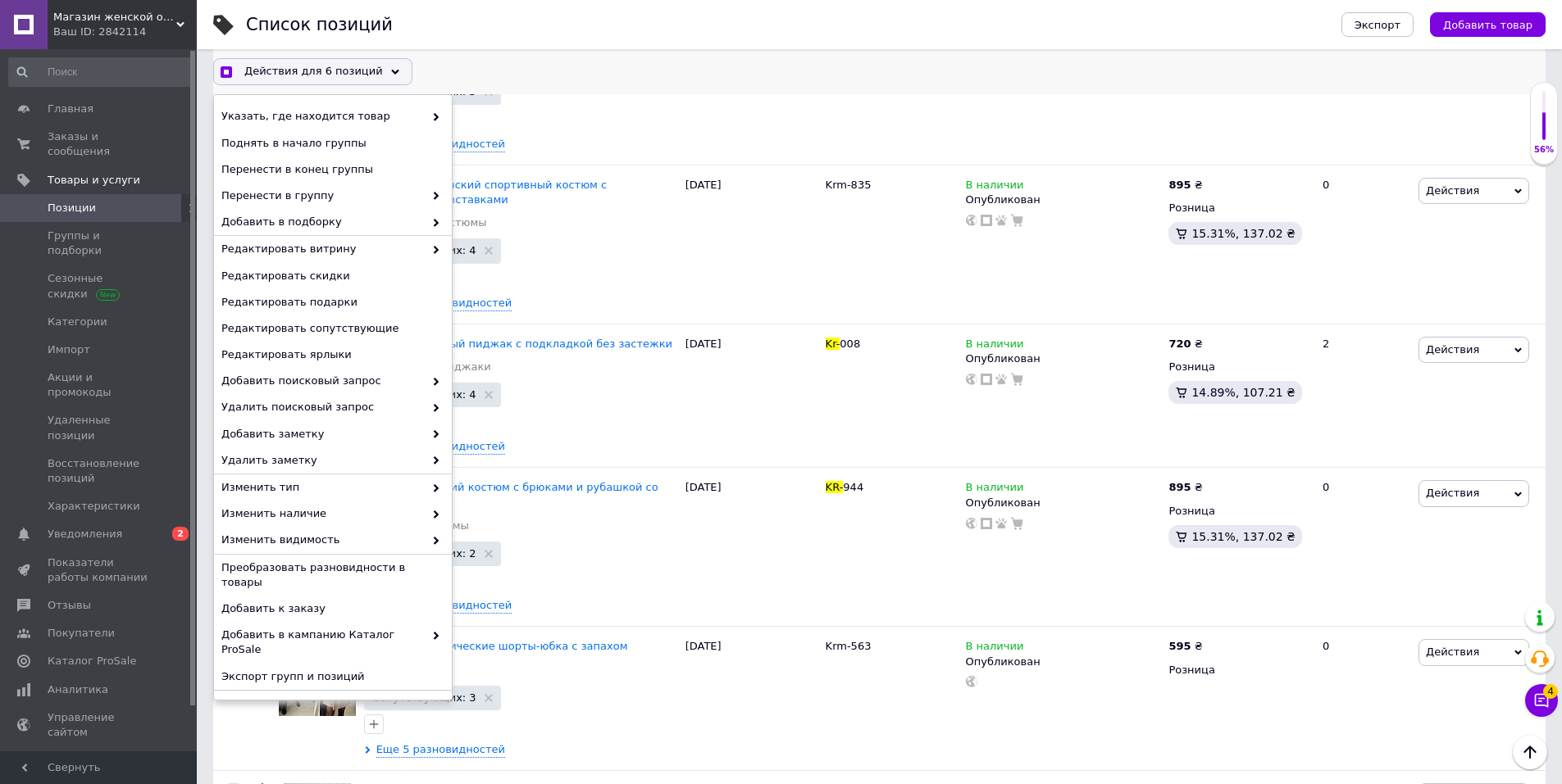
click at [266, 696] on span "Удалить" at bounding box center [330, 703] width 219 height 15
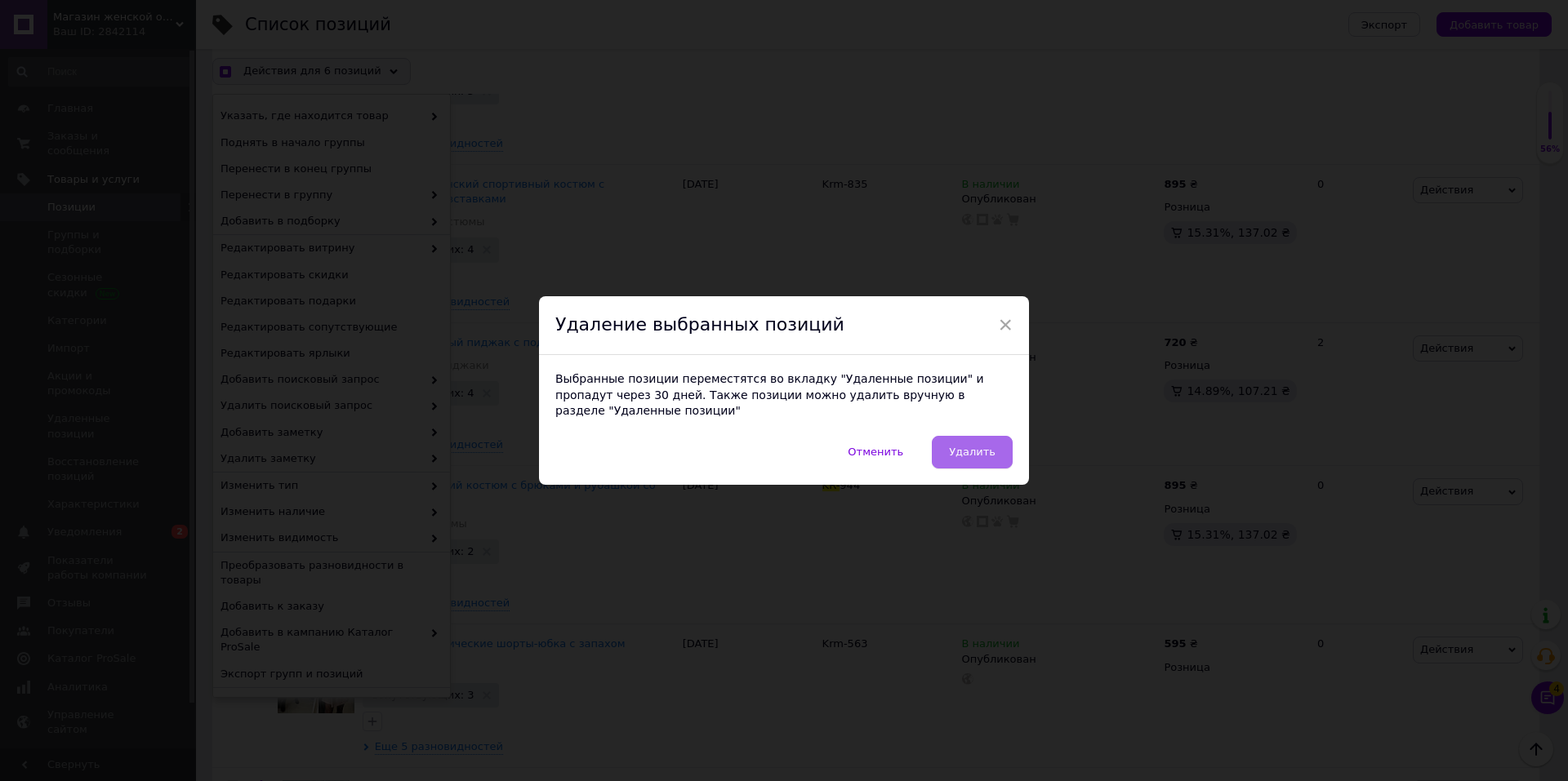
click at [988, 436] on button "Удалить" at bounding box center [973, 452] width 81 height 33
checkbox input "true"
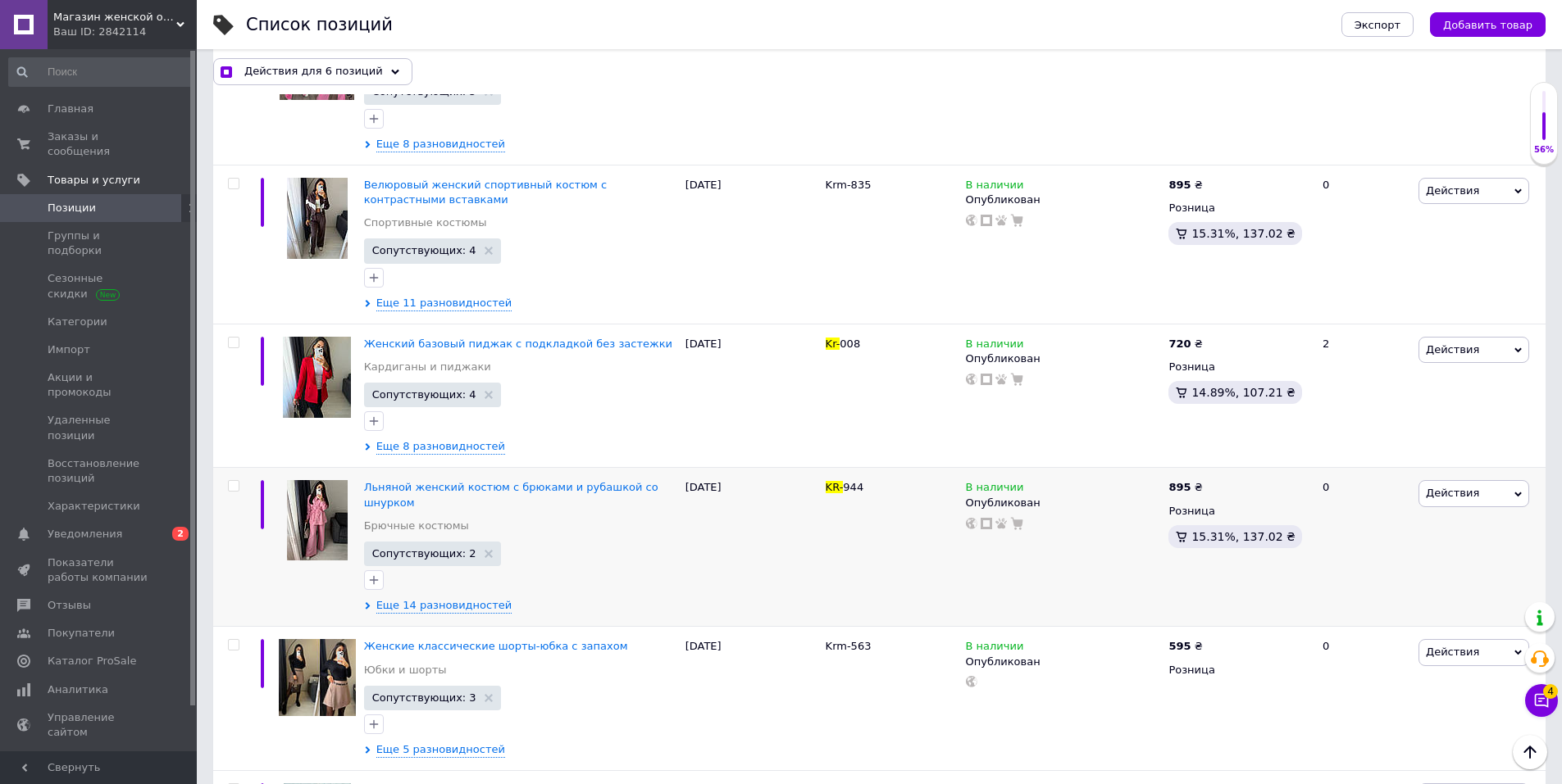
checkbox input "false"
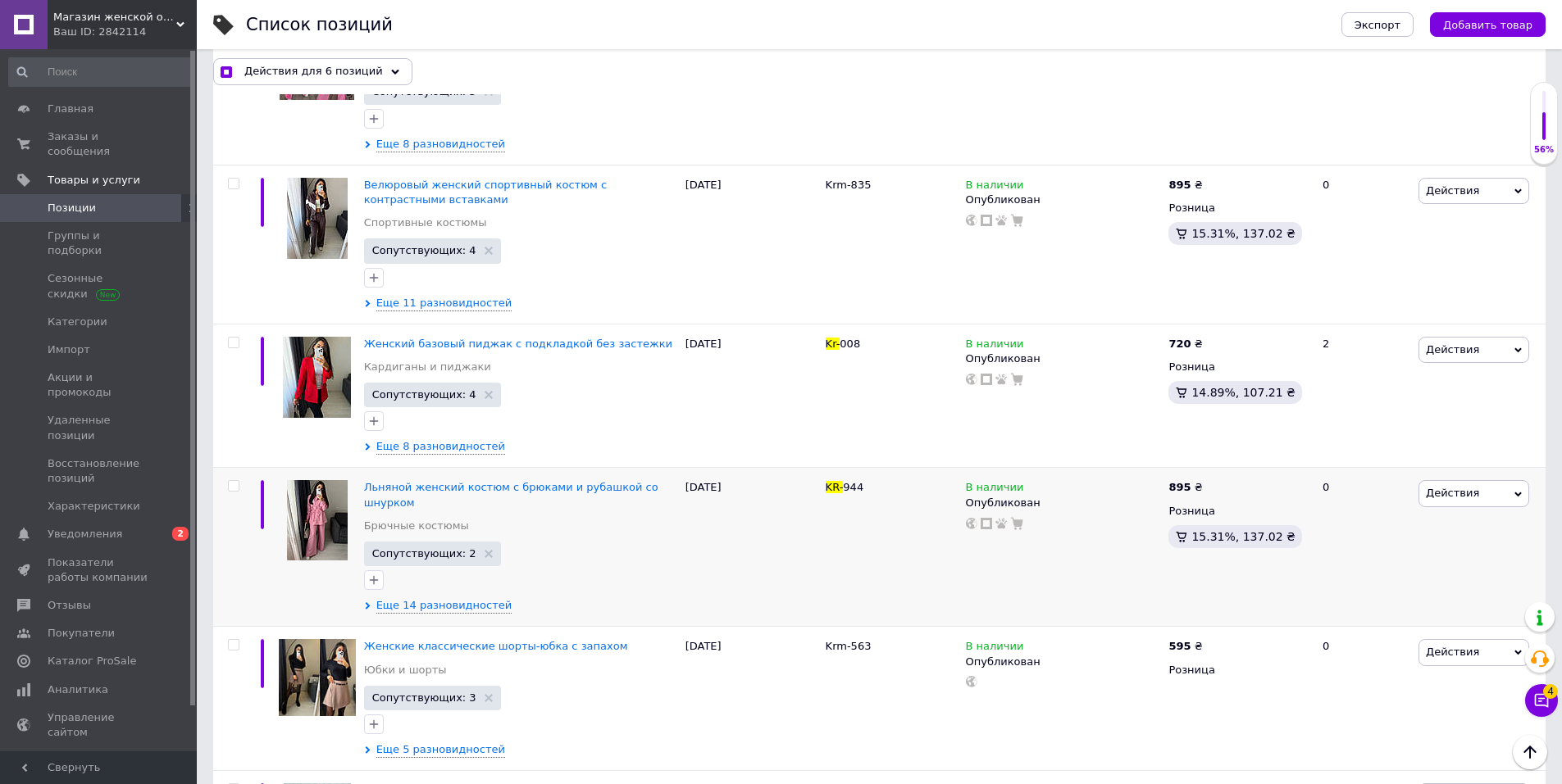
checkbox input "false"
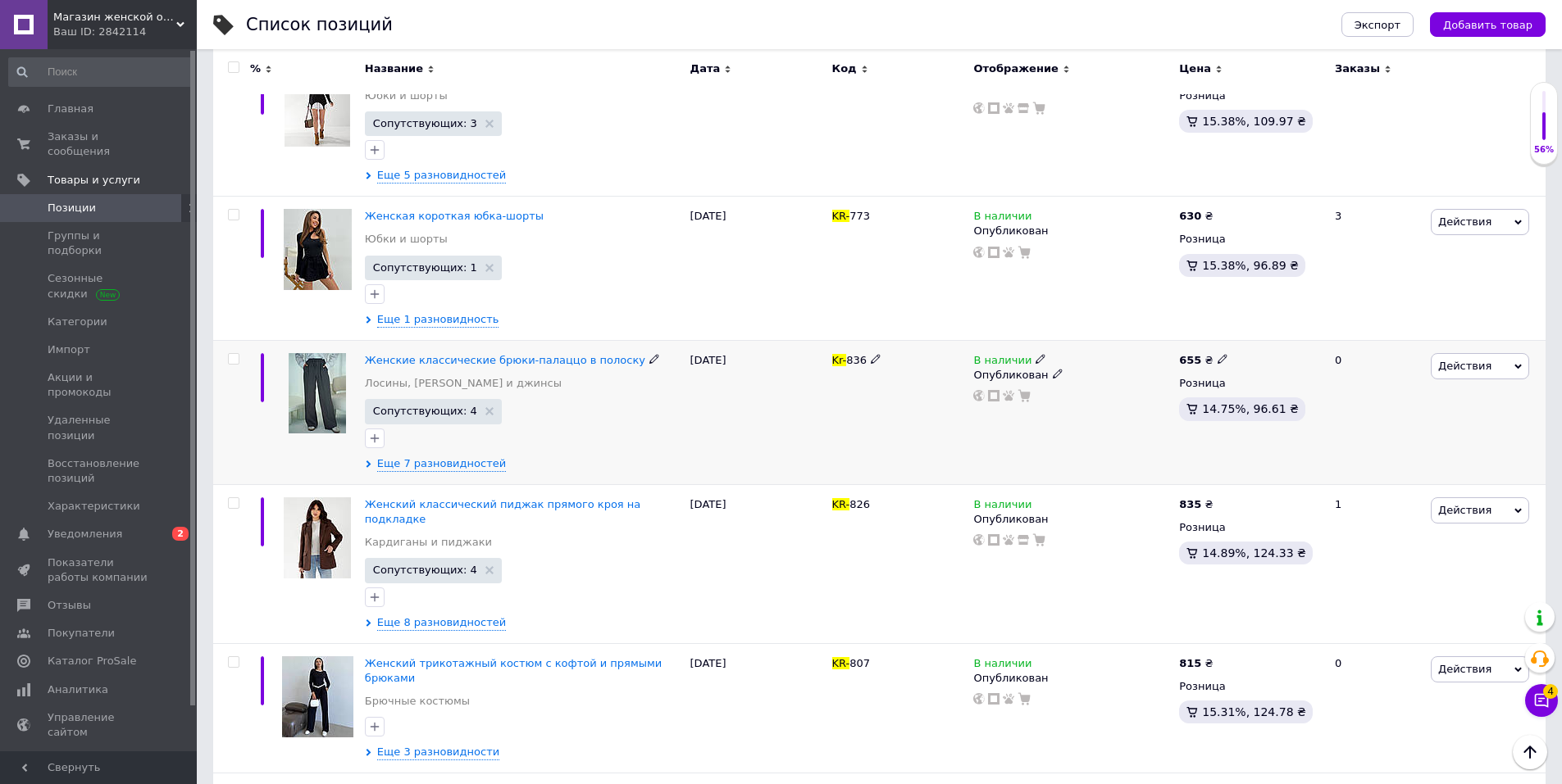
scroll to position [0, 0]
